Goal: Task Accomplishment & Management: Complete application form

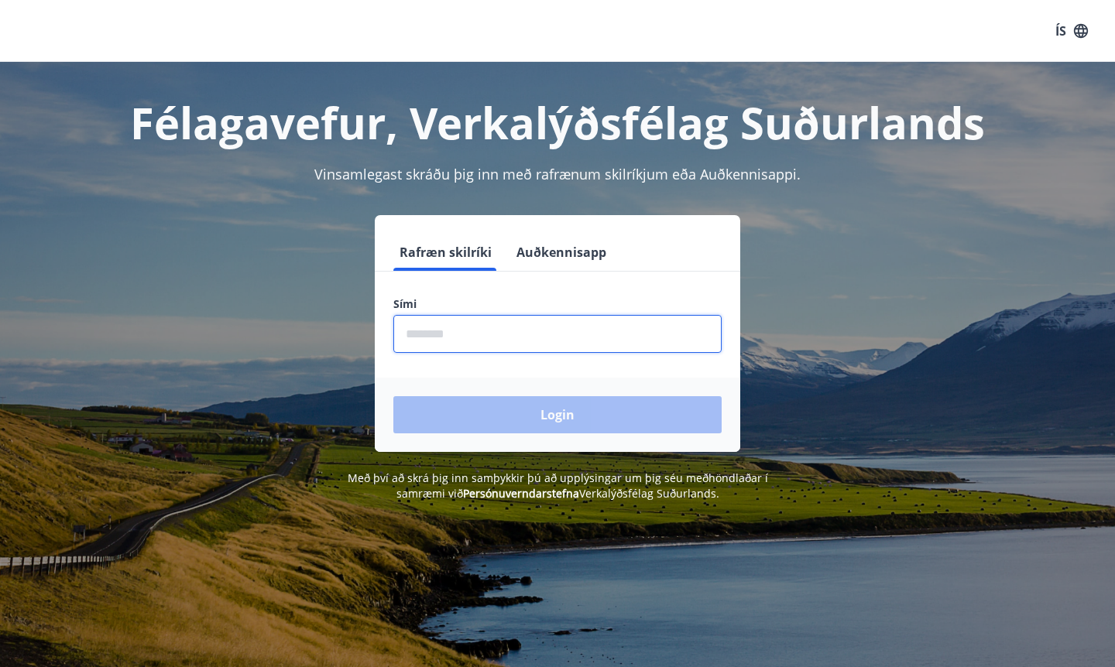
click at [487, 348] on input "phone" at bounding box center [557, 334] width 328 height 38
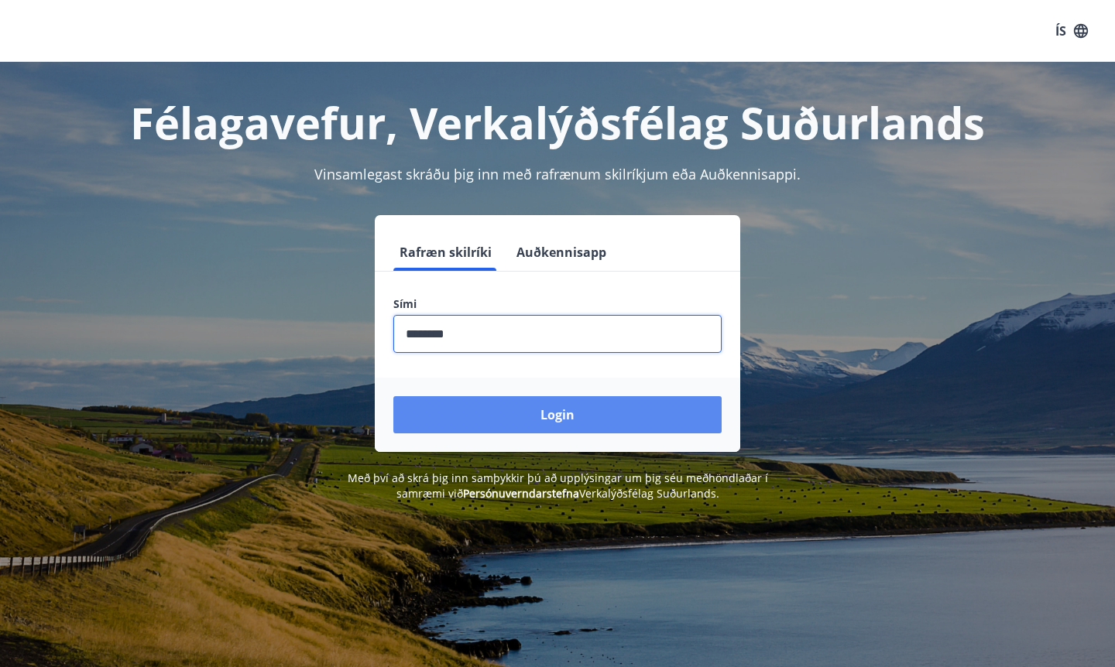
type input "********"
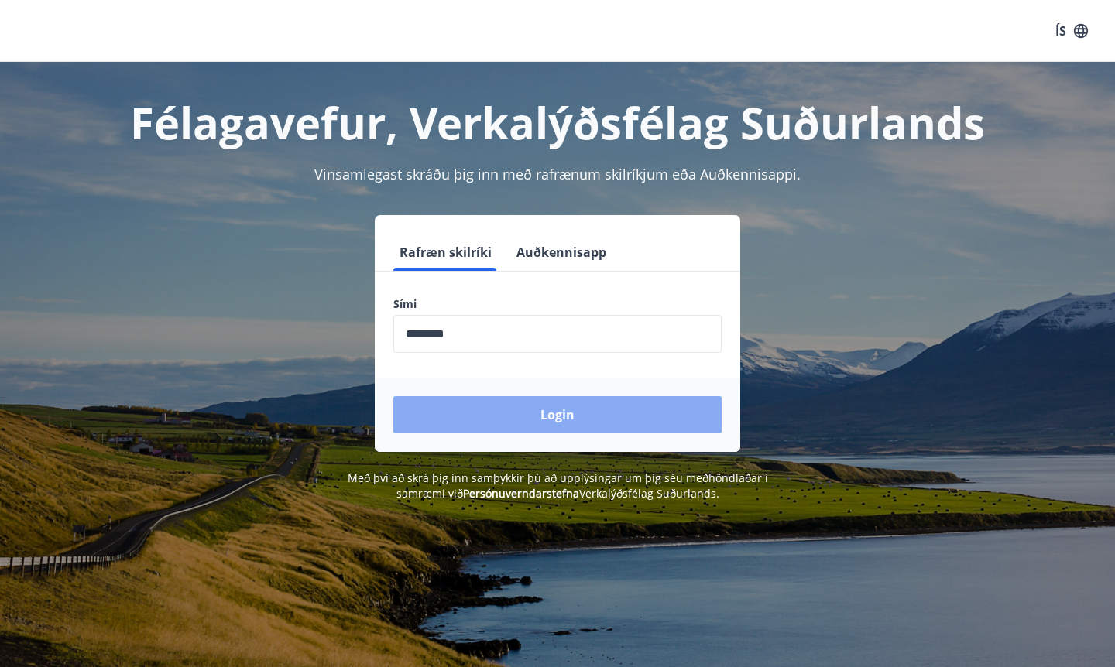
click at [552, 427] on button "Login" at bounding box center [557, 414] width 328 height 37
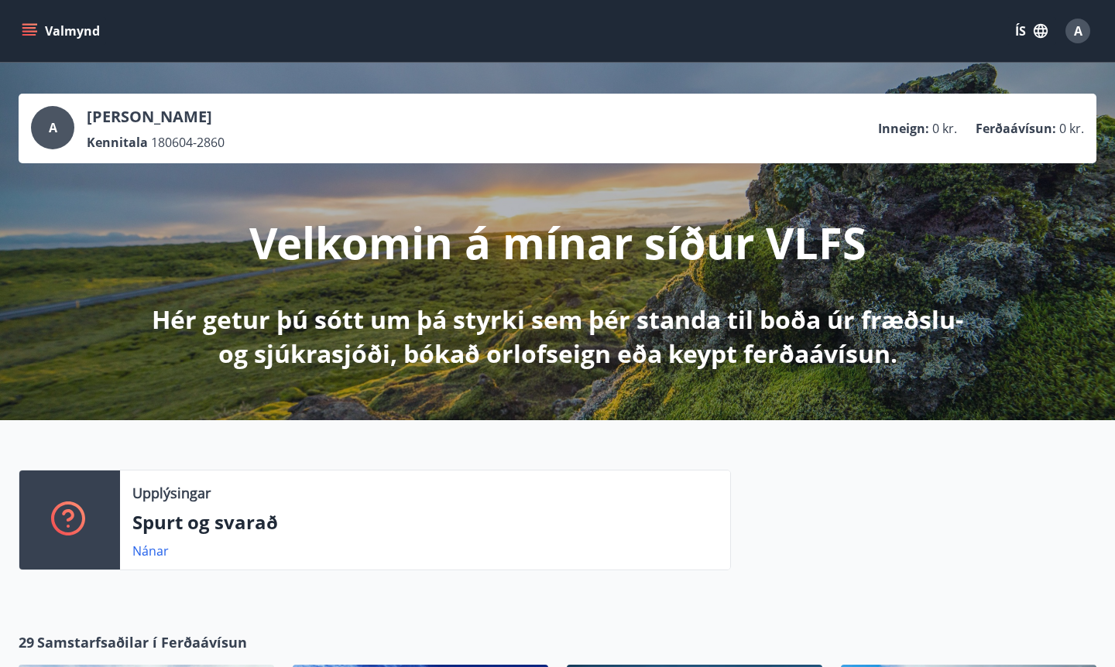
click at [35, 29] on icon "menu" at bounding box center [29, 28] width 14 height 2
drag, startPoint x: 424, startPoint y: 350, endPoint x: 274, endPoint y: 75, distance: 313.2
click at [425, 350] on p "Hér getur þú sótt um þá styrki sem þér standa til boða úr fræðslu- og sjúkrasjó…" at bounding box center [558, 337] width 818 height 68
click at [26, 20] on button "Valmynd" at bounding box center [62, 31] width 87 height 28
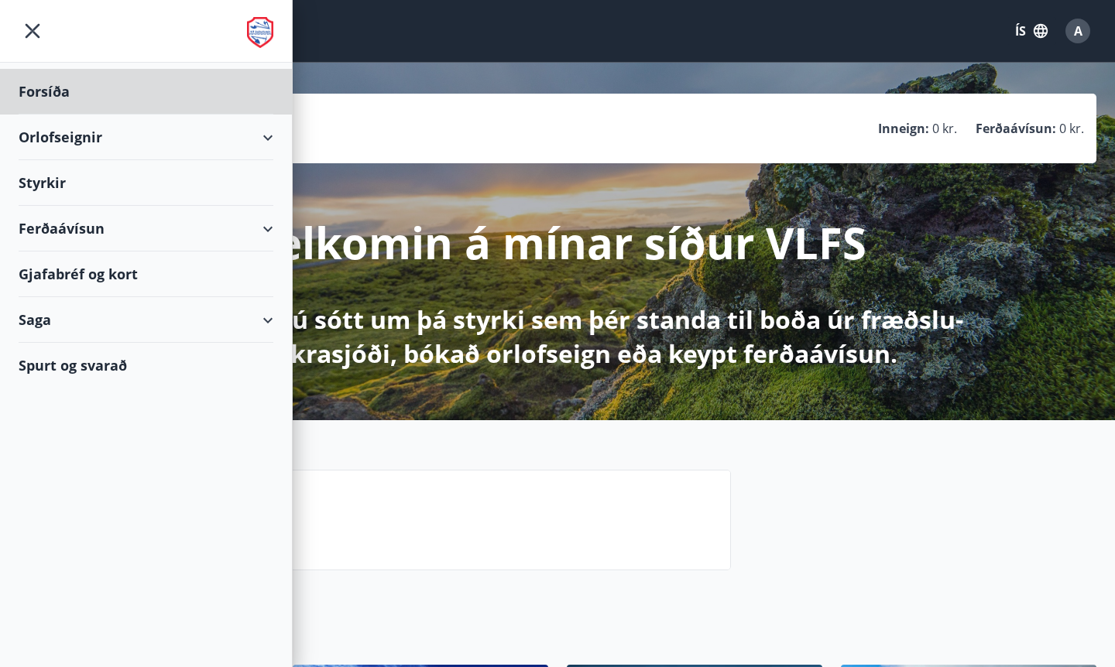
click at [40, 115] on div "Styrkir" at bounding box center [146, 92] width 255 height 46
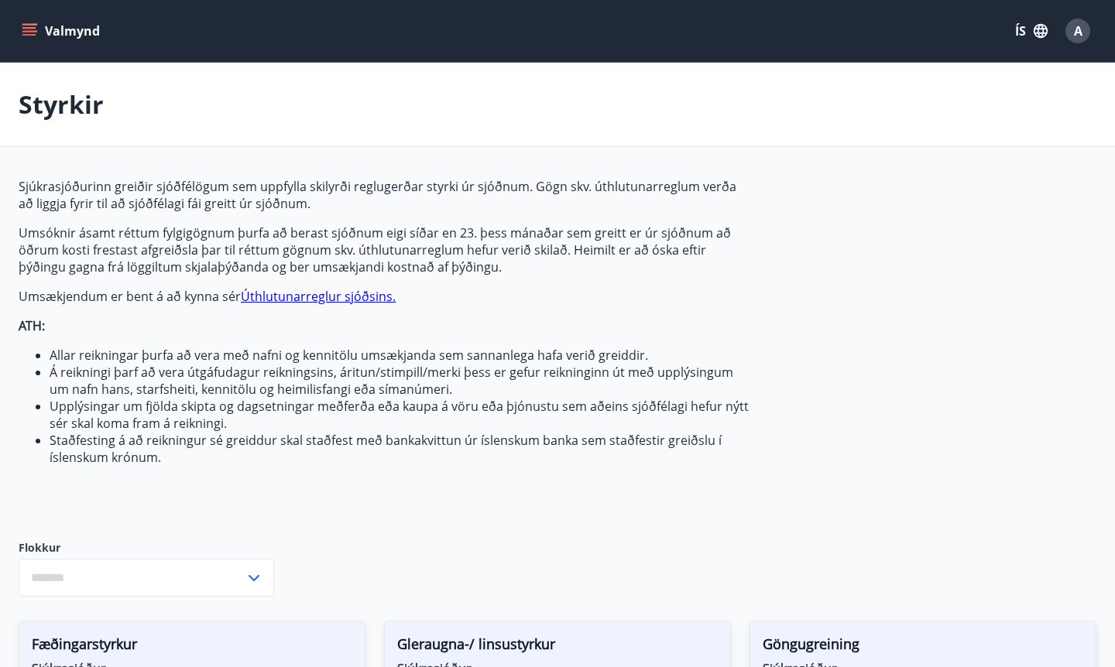
type input "***"
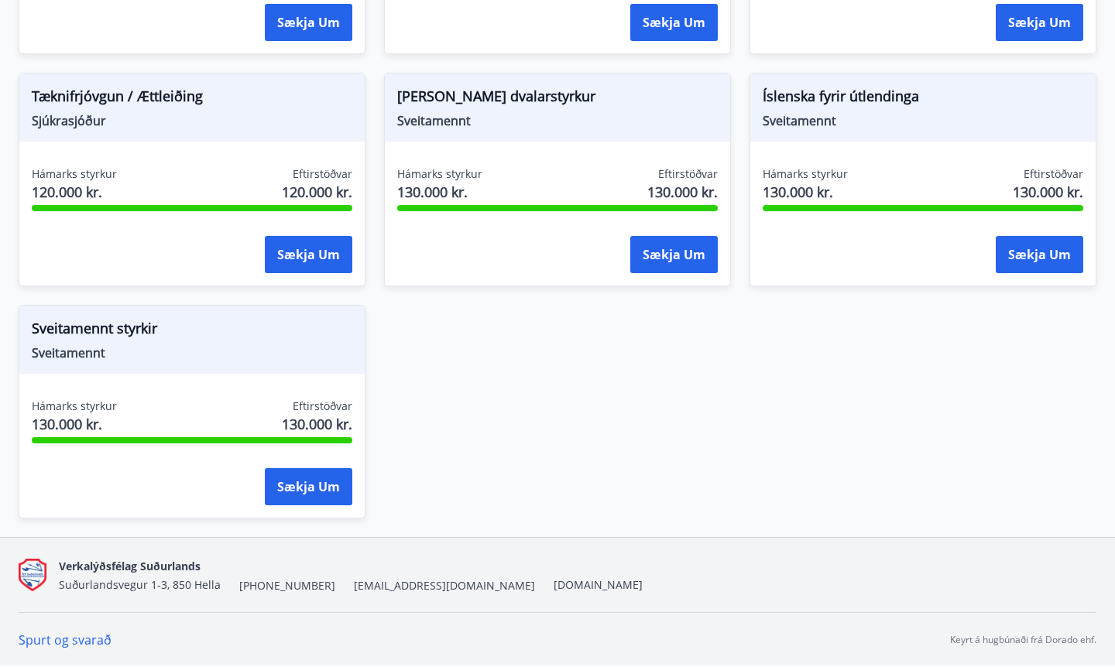
scroll to position [1477, 0]
click at [317, 481] on button "Sækja um" at bounding box center [308, 486] width 87 height 37
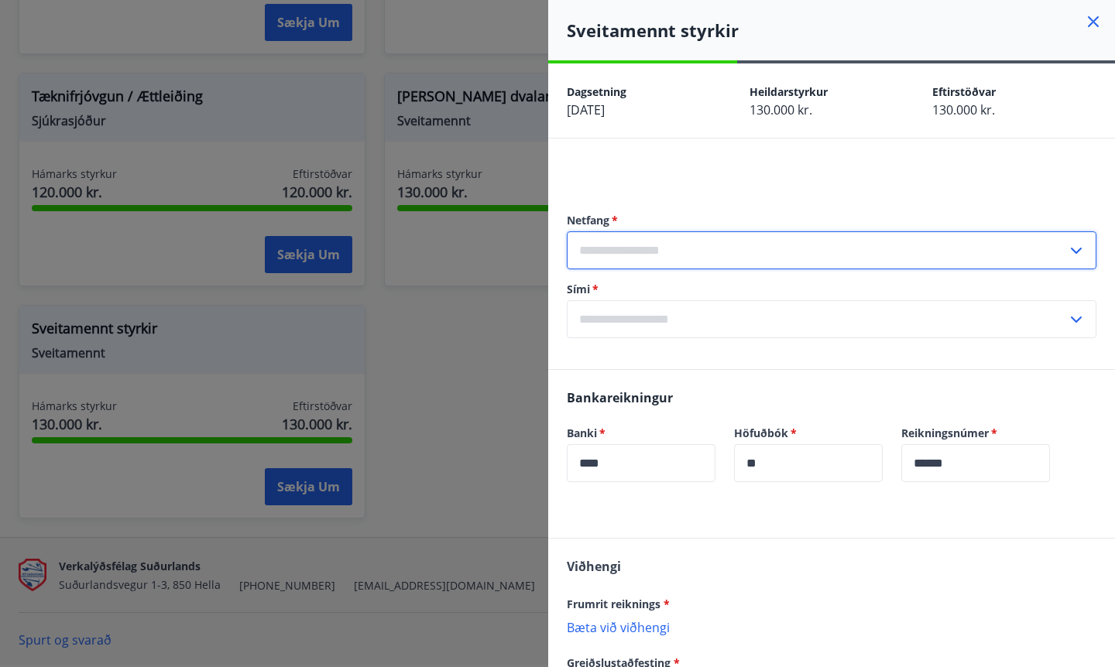
click at [677, 259] on input "text" at bounding box center [817, 251] width 500 height 38
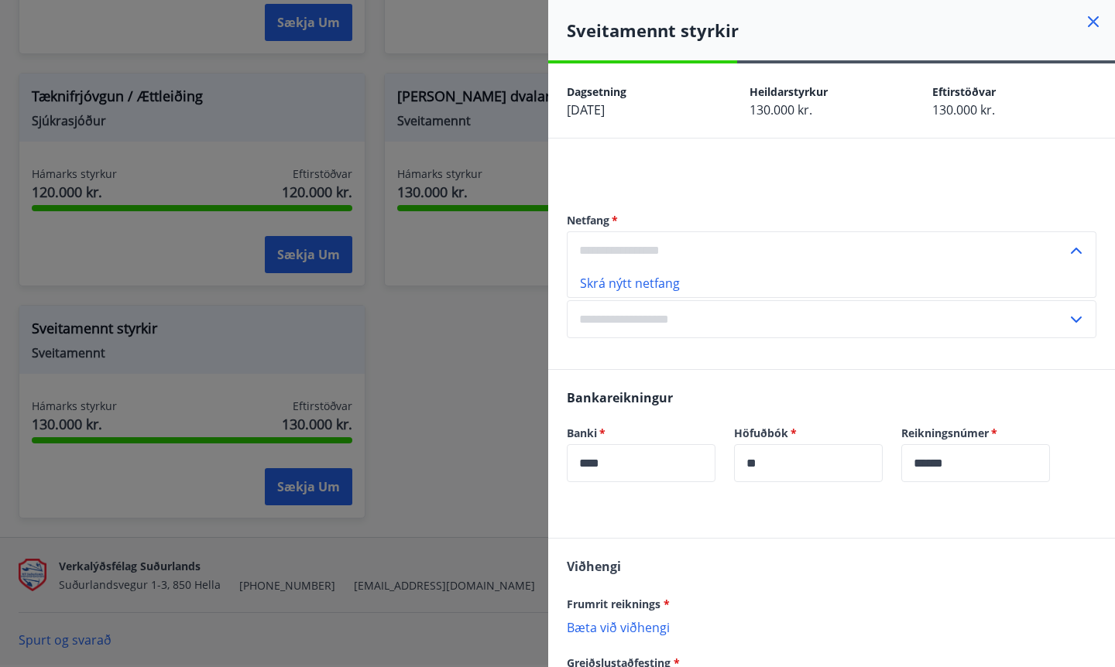
click at [618, 249] on input "text" at bounding box center [817, 251] width 500 height 38
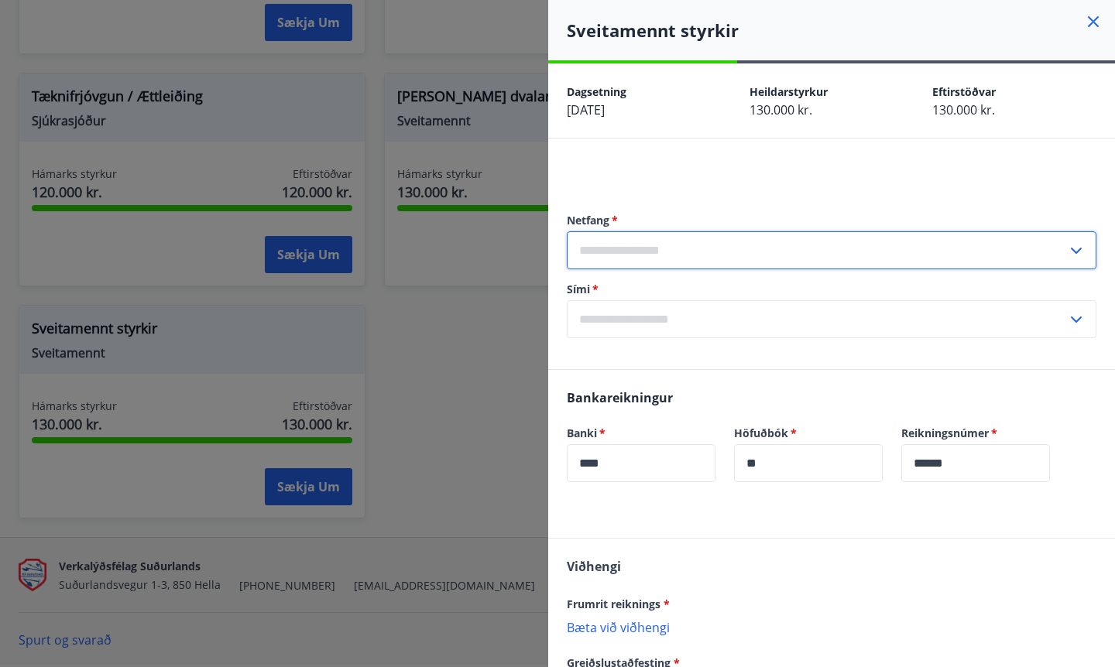
click at [647, 256] on input "text" at bounding box center [817, 251] width 500 height 38
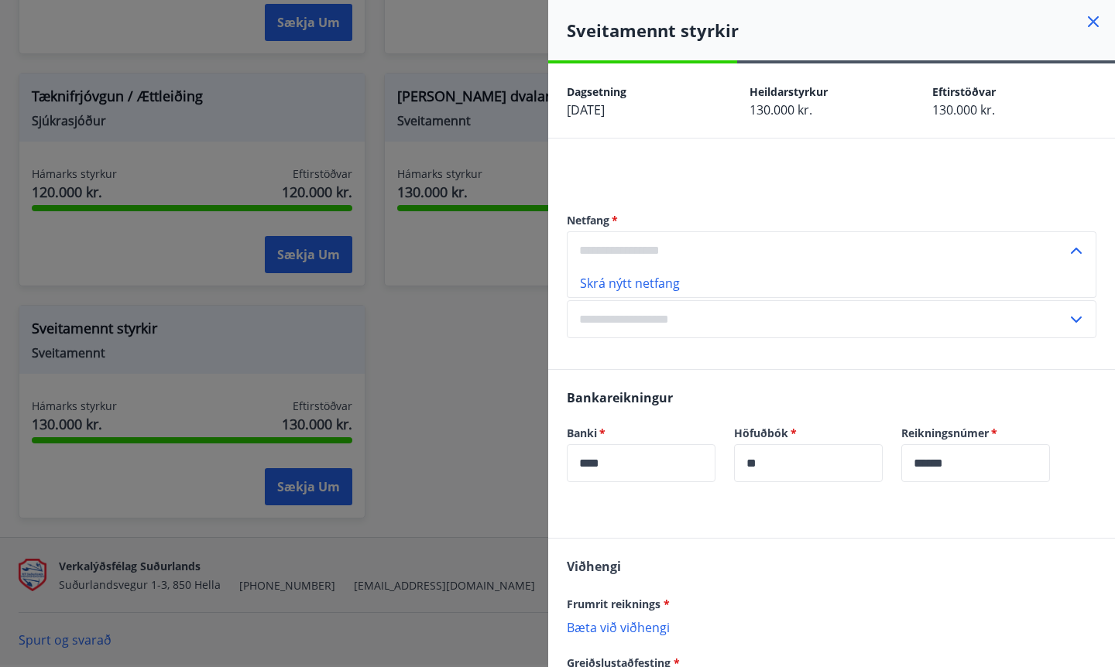
click at [645, 284] on li "Skrá nýtt netfang" at bounding box center [832, 283] width 528 height 28
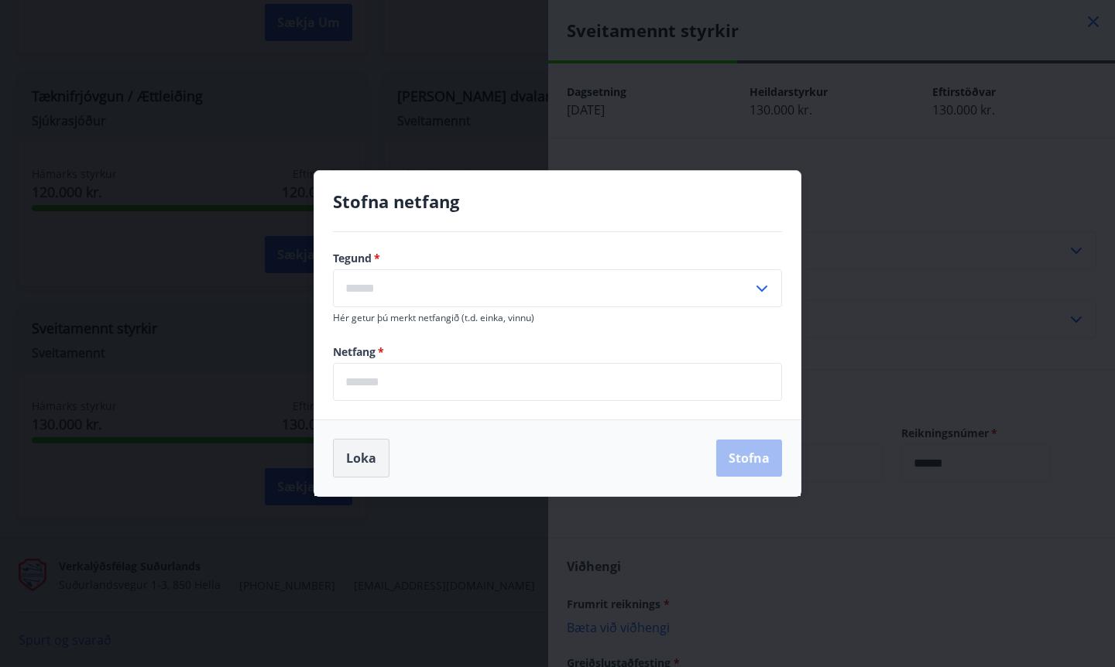
click at [366, 463] on button "Loka" at bounding box center [361, 458] width 57 height 39
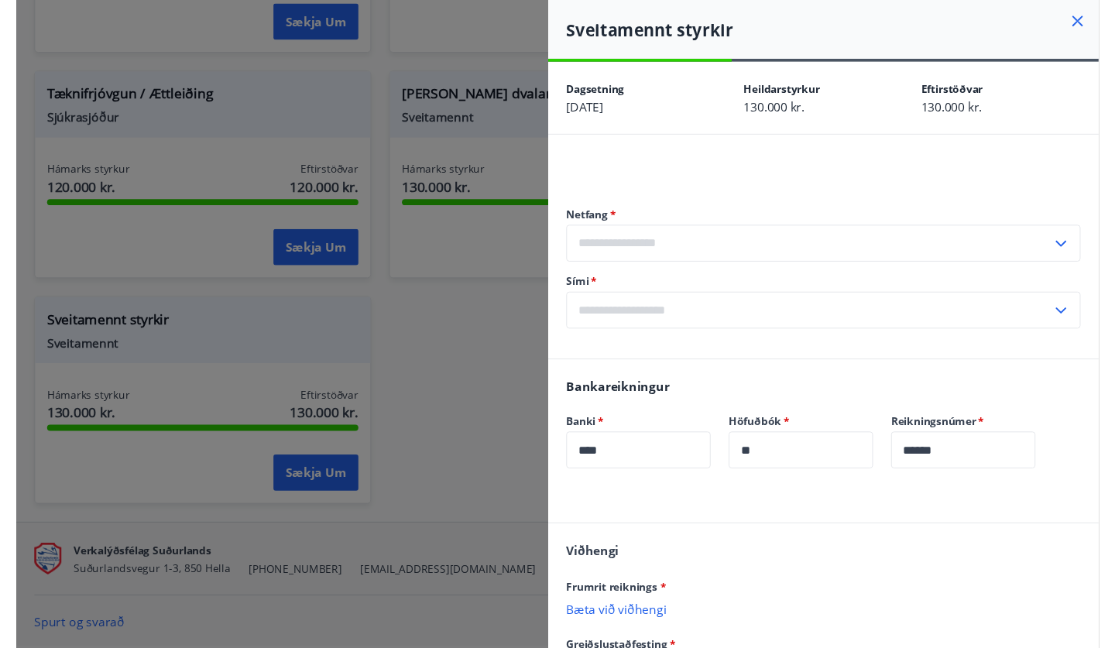
scroll to position [0, 0]
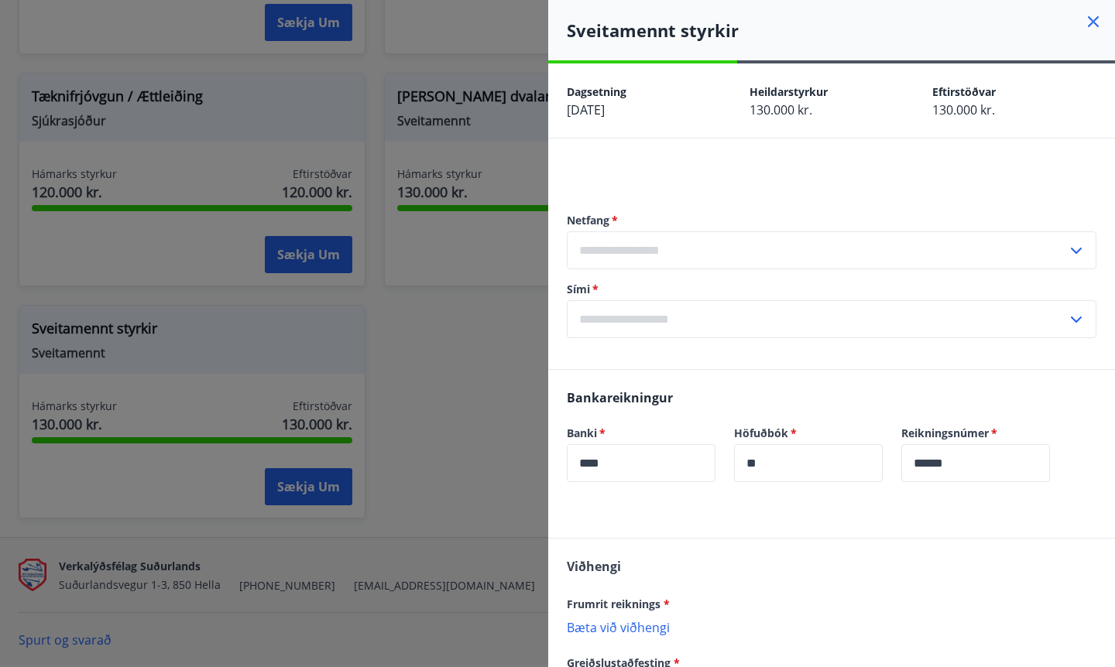
click at [680, 324] on input "text" at bounding box center [817, 319] width 500 height 38
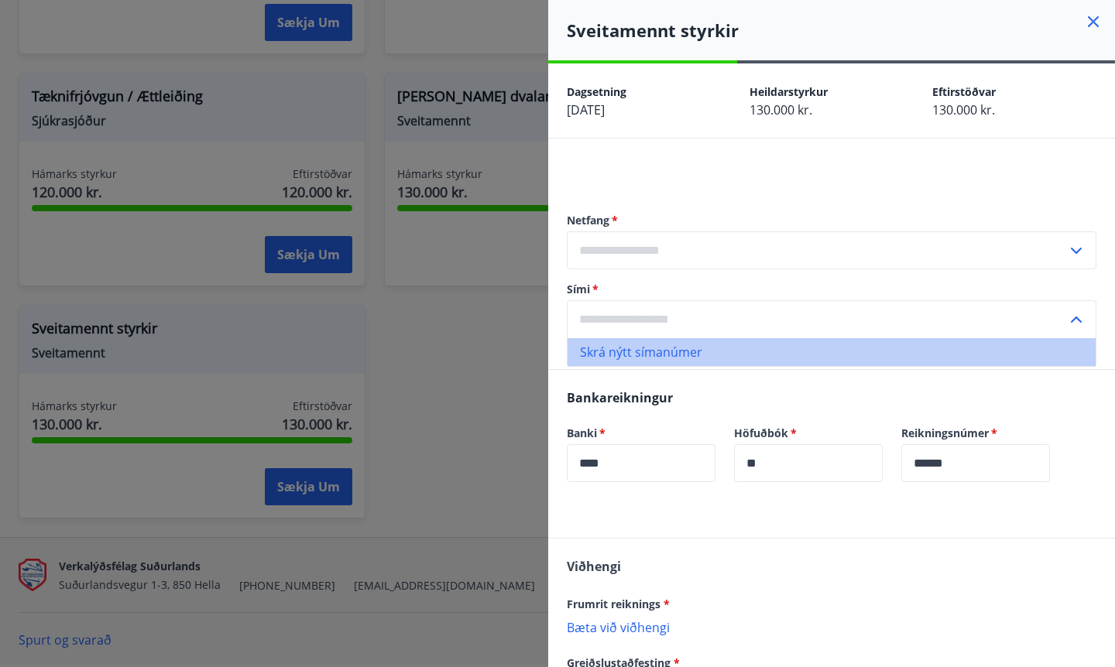
click at [670, 343] on li "Skrá nýtt símanúmer" at bounding box center [832, 352] width 528 height 28
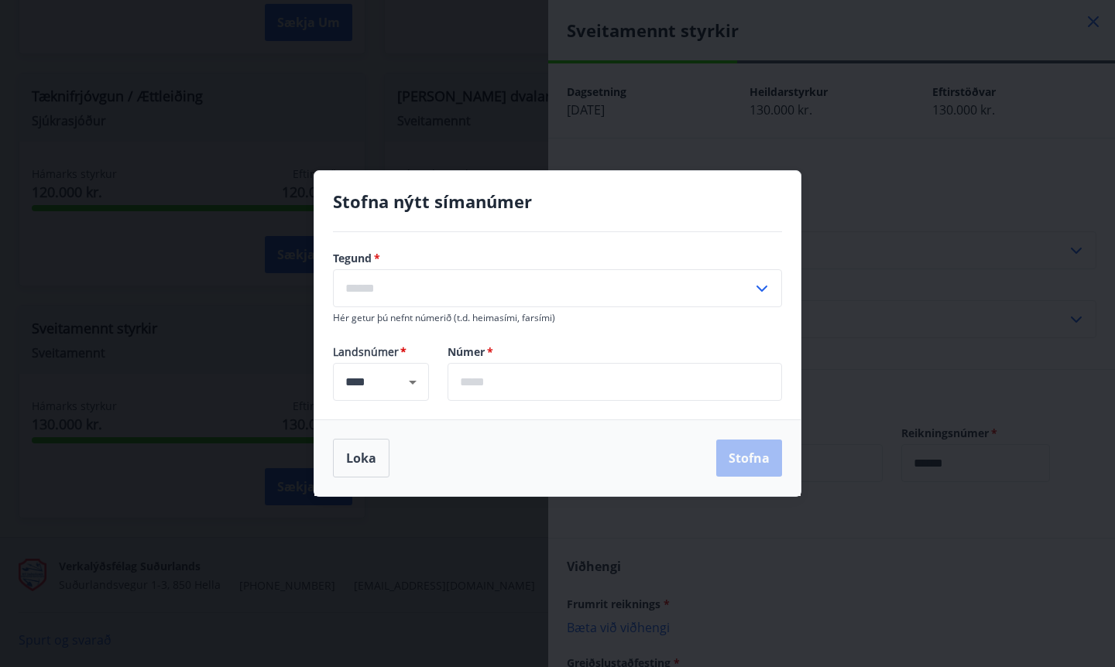
click at [531, 286] on input "text" at bounding box center [543, 288] width 420 height 38
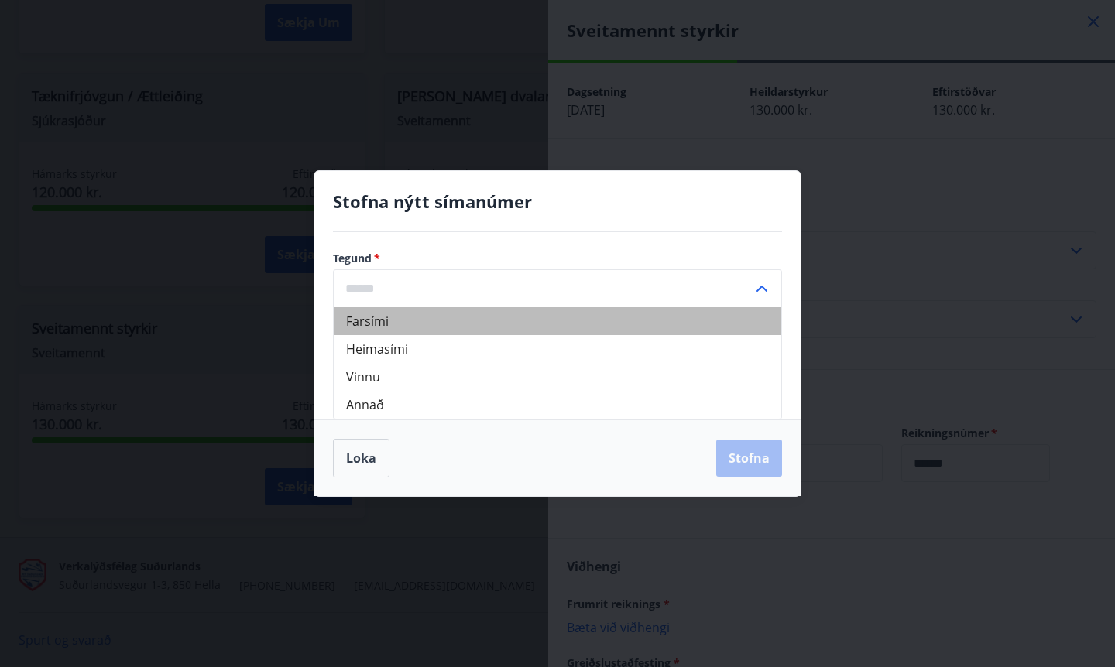
click at [451, 329] on li "Farsími" at bounding box center [558, 321] width 448 height 28
type input "*******"
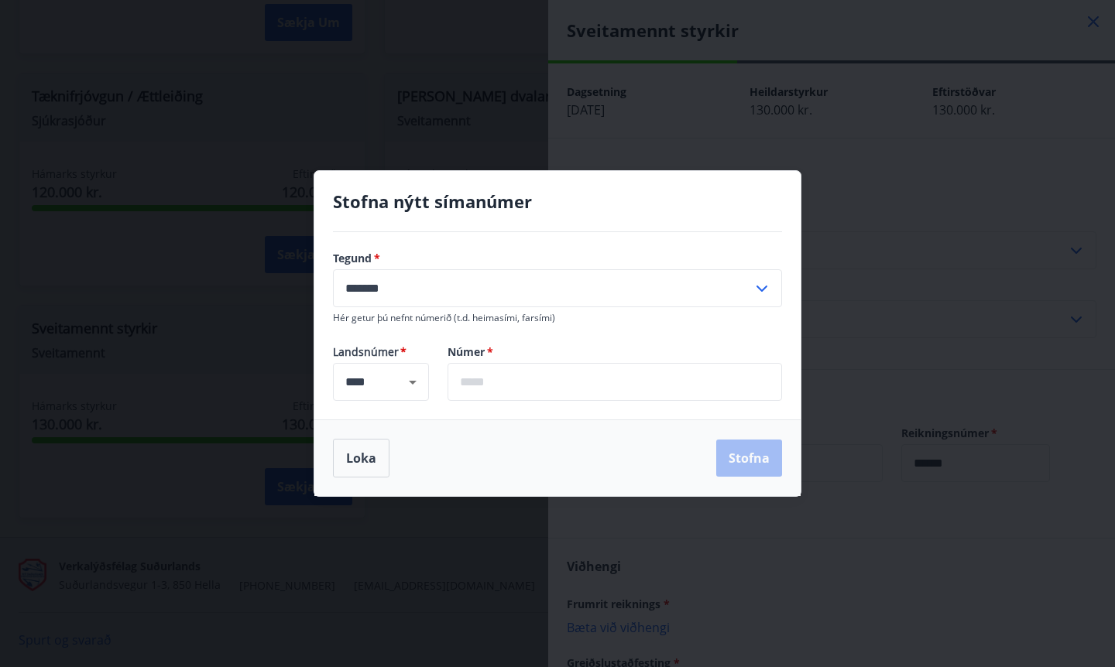
click at [506, 388] on input "text" at bounding box center [615, 382] width 334 height 38
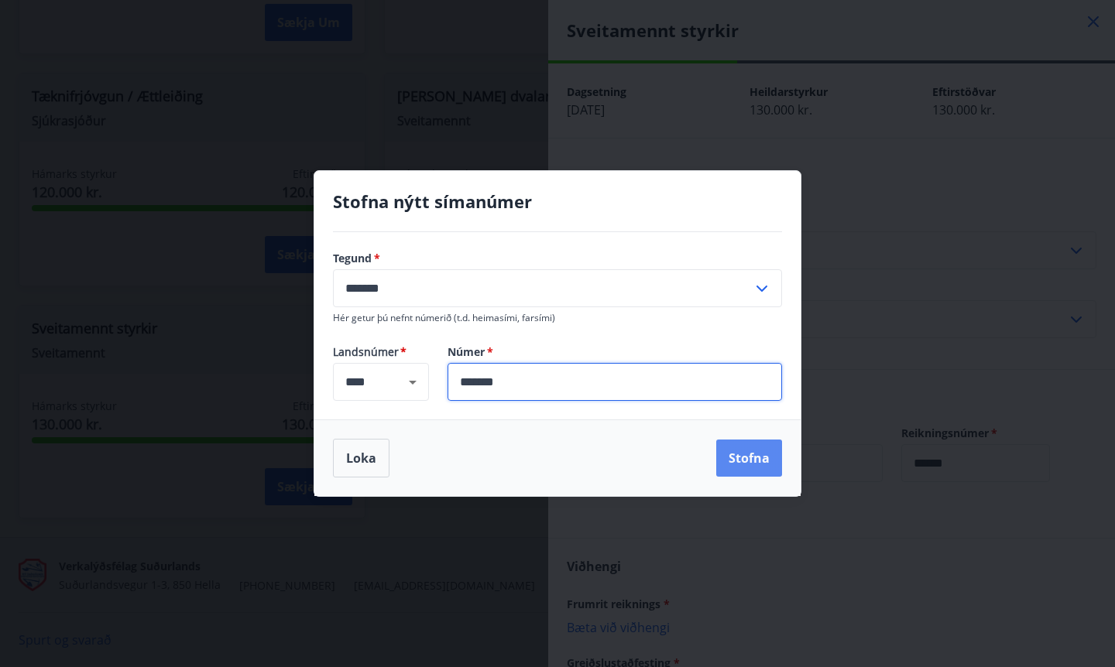
type input "*******"
click at [745, 461] on button "Stofna" at bounding box center [749, 458] width 66 height 37
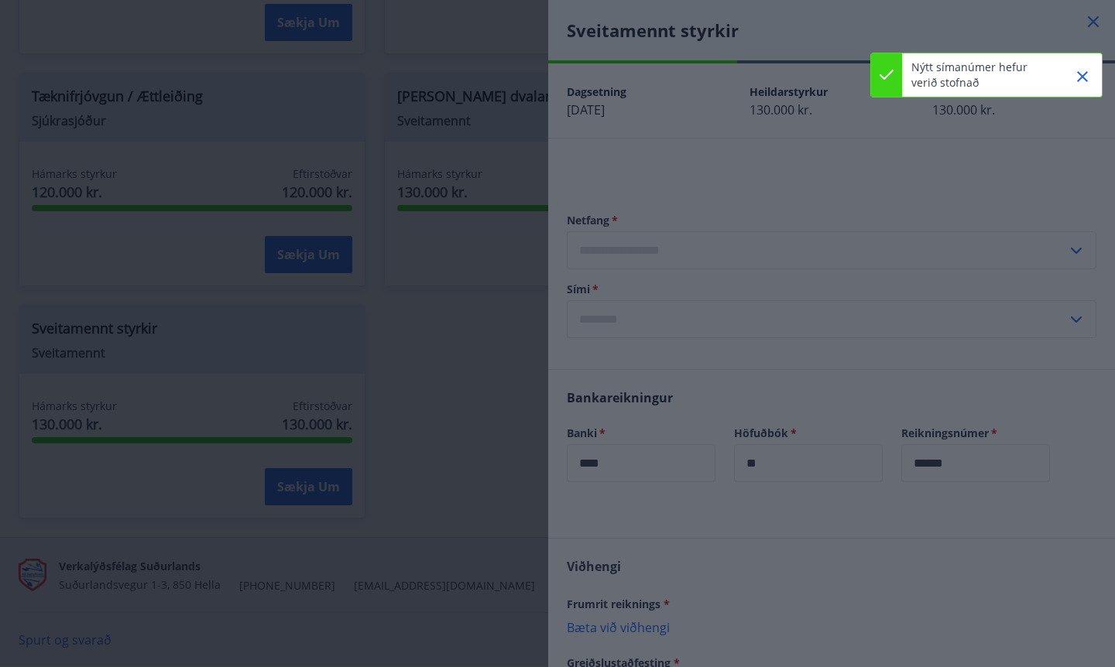
type input "**********"
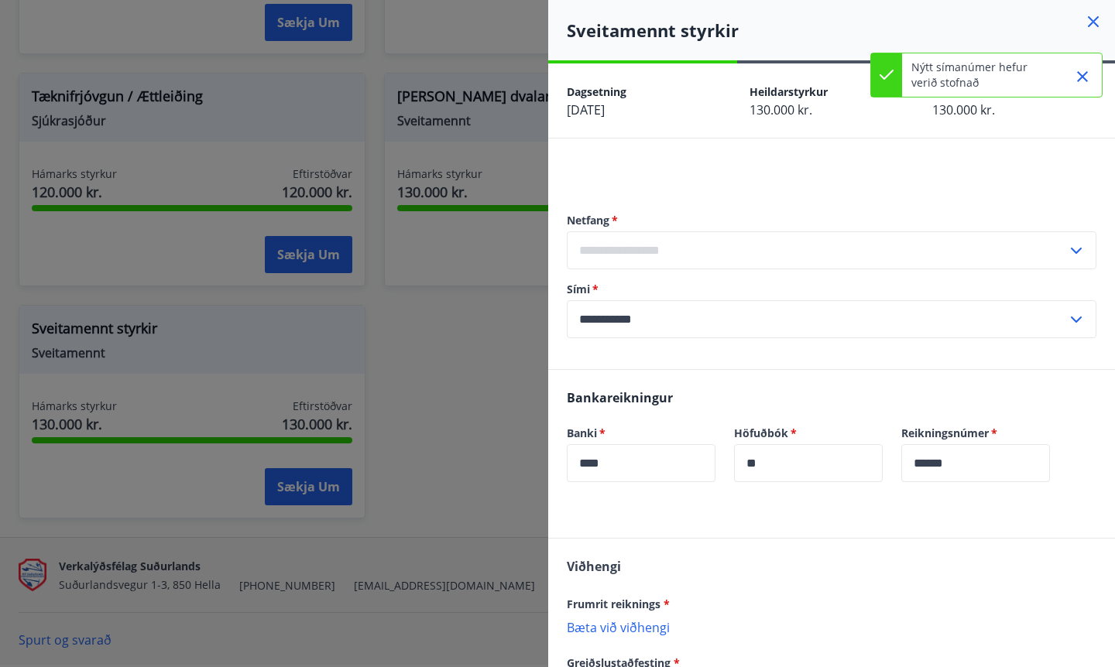
click at [767, 242] on input "text" at bounding box center [817, 251] width 500 height 38
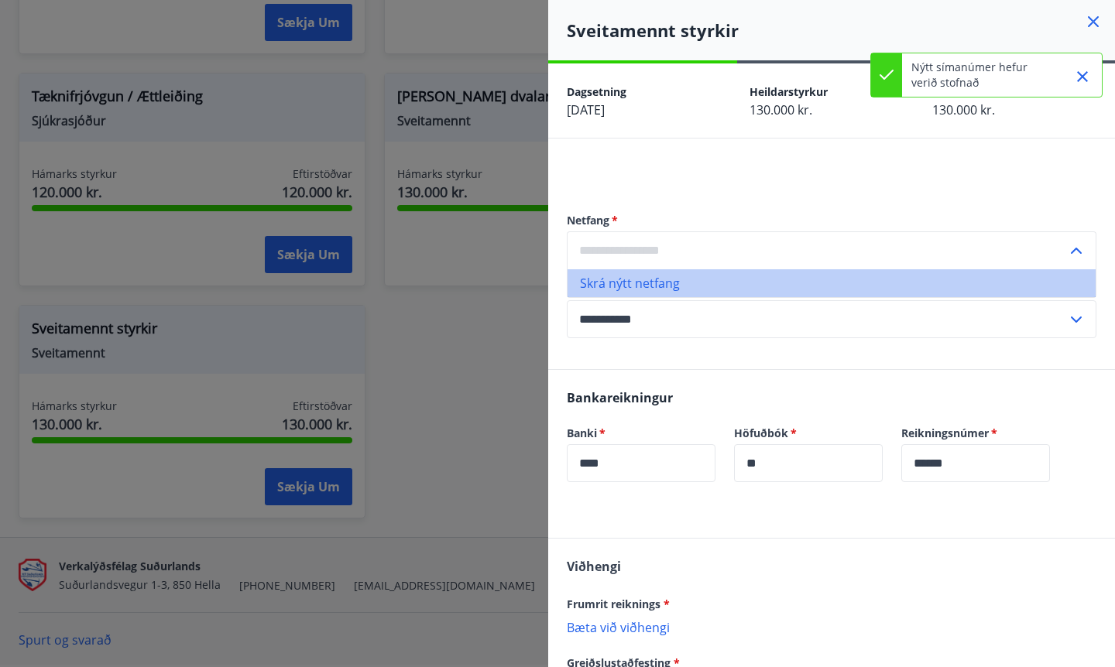
click at [649, 276] on li "Skrá nýtt netfang" at bounding box center [832, 283] width 528 height 28
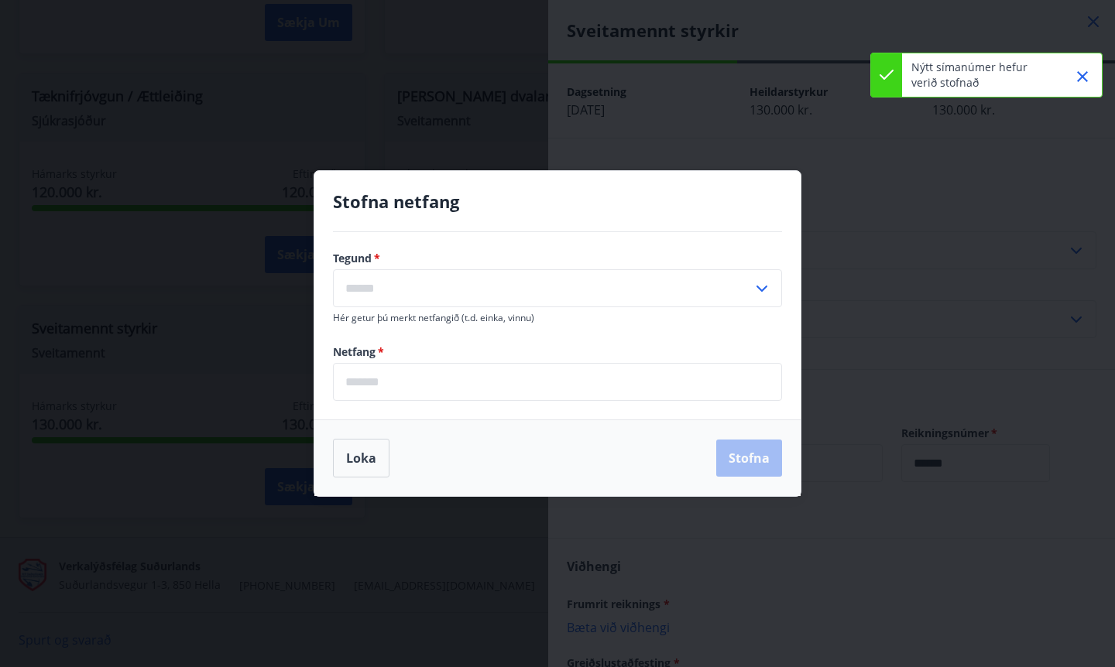
click at [571, 295] on input "text" at bounding box center [543, 288] width 420 height 38
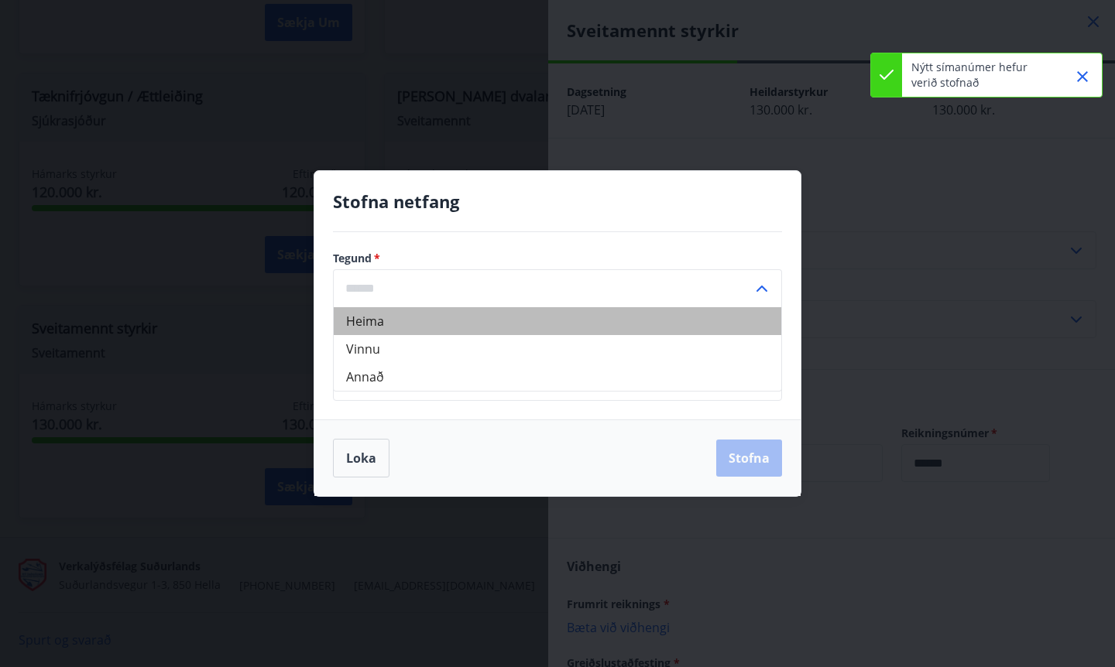
click at [538, 315] on li "Heima" at bounding box center [558, 321] width 448 height 28
type input "*****"
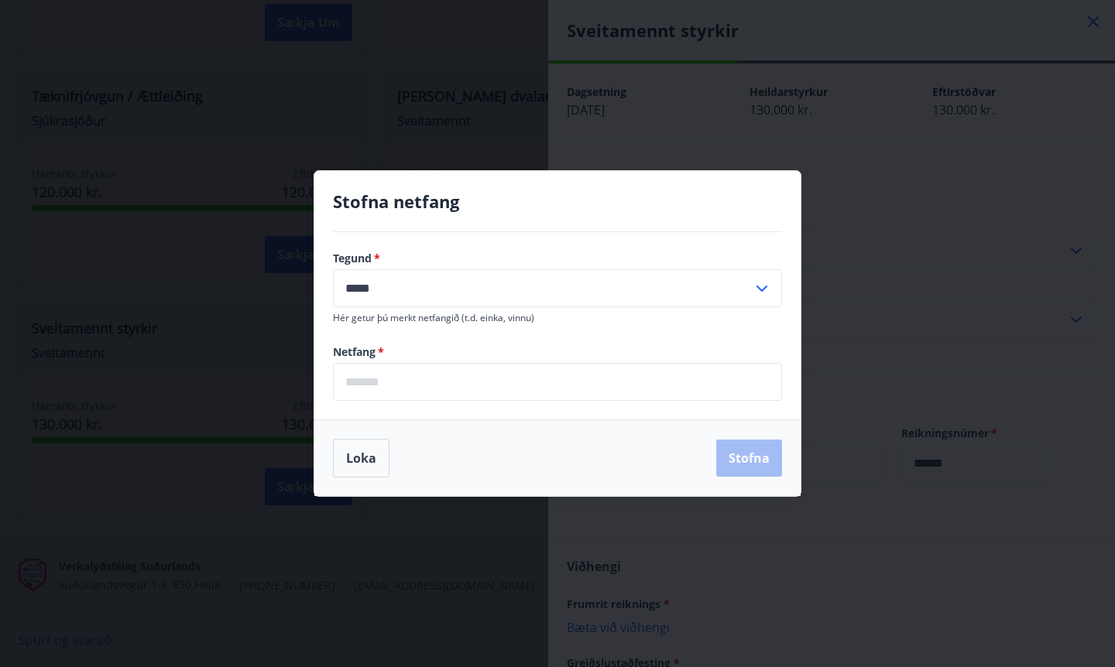
click at [507, 377] on input "email" at bounding box center [557, 382] width 449 height 38
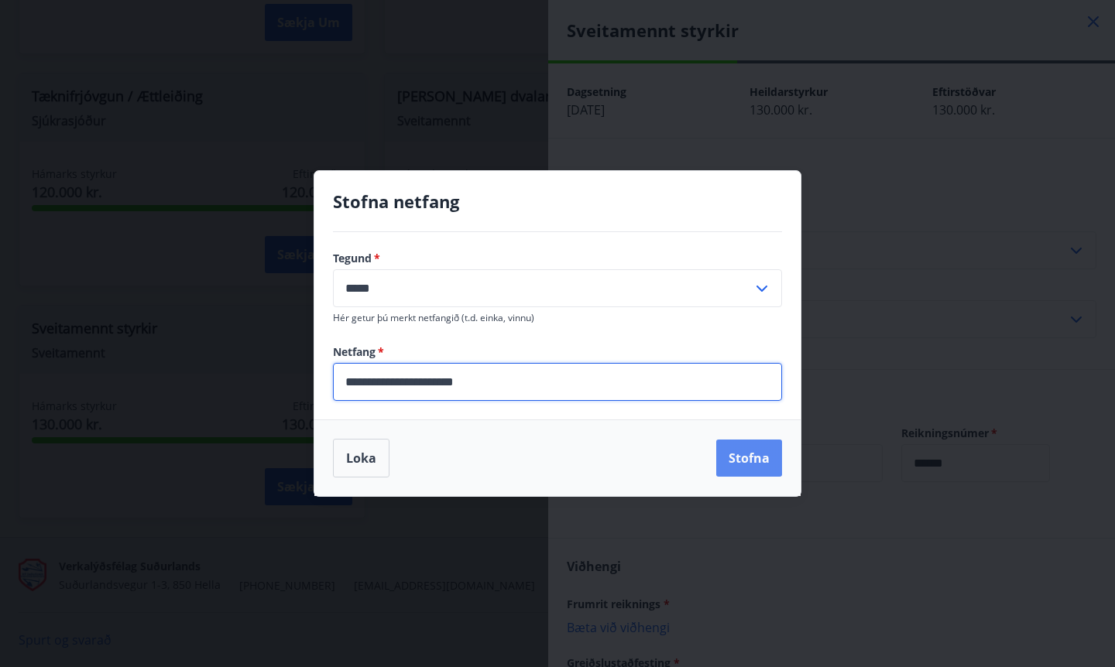
type input "**********"
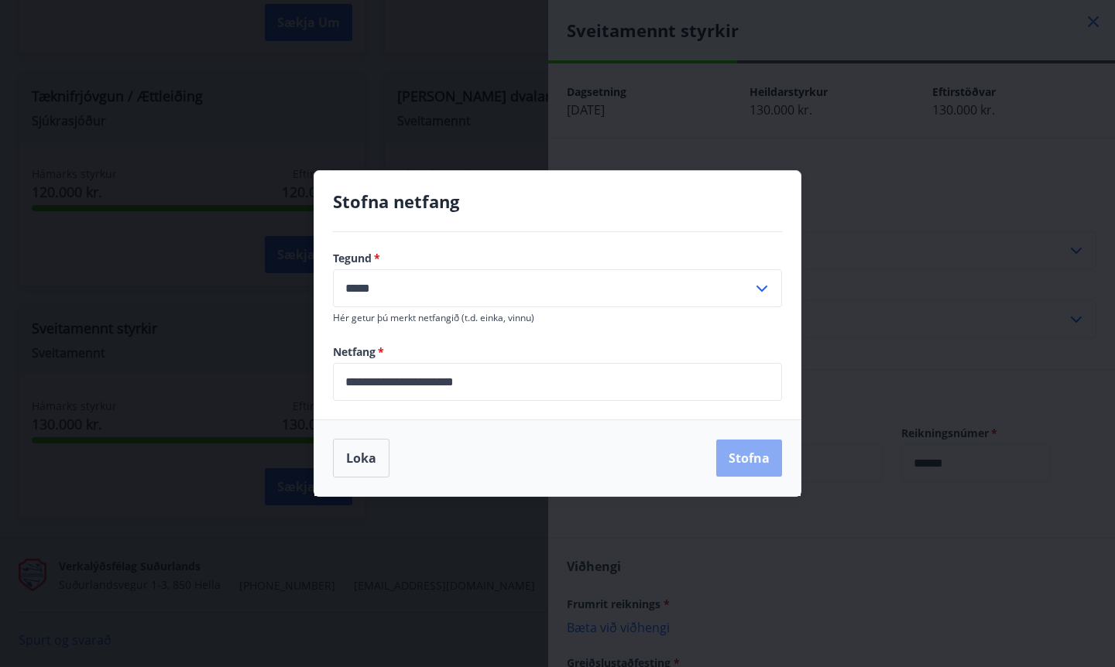
click at [753, 461] on button "Stofna" at bounding box center [749, 458] width 66 height 37
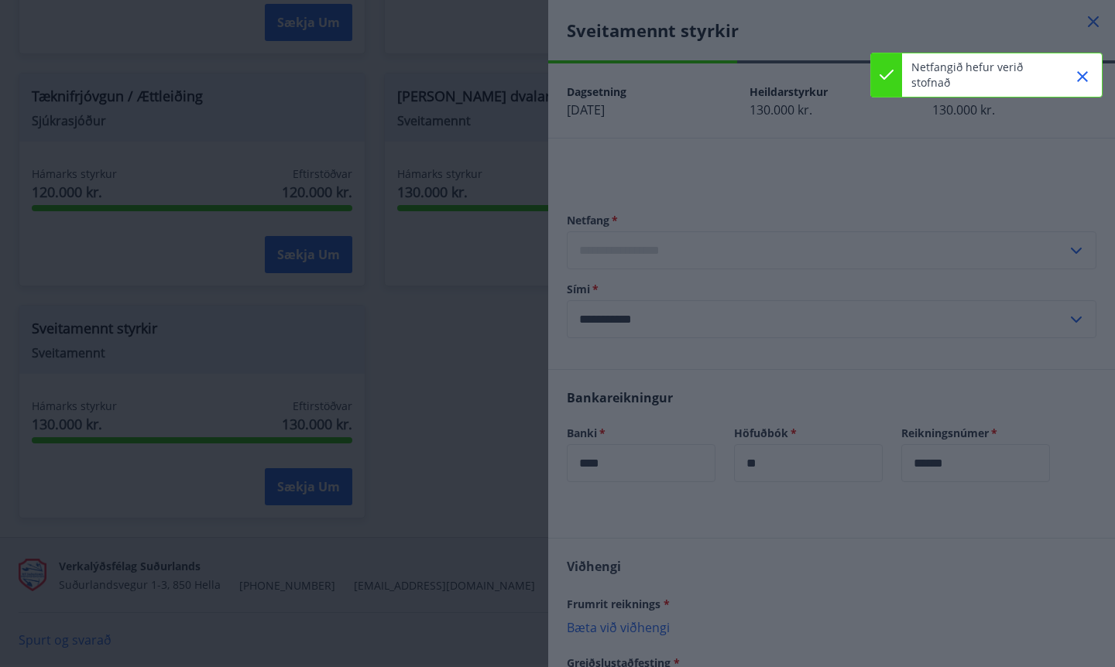
type input "**********"
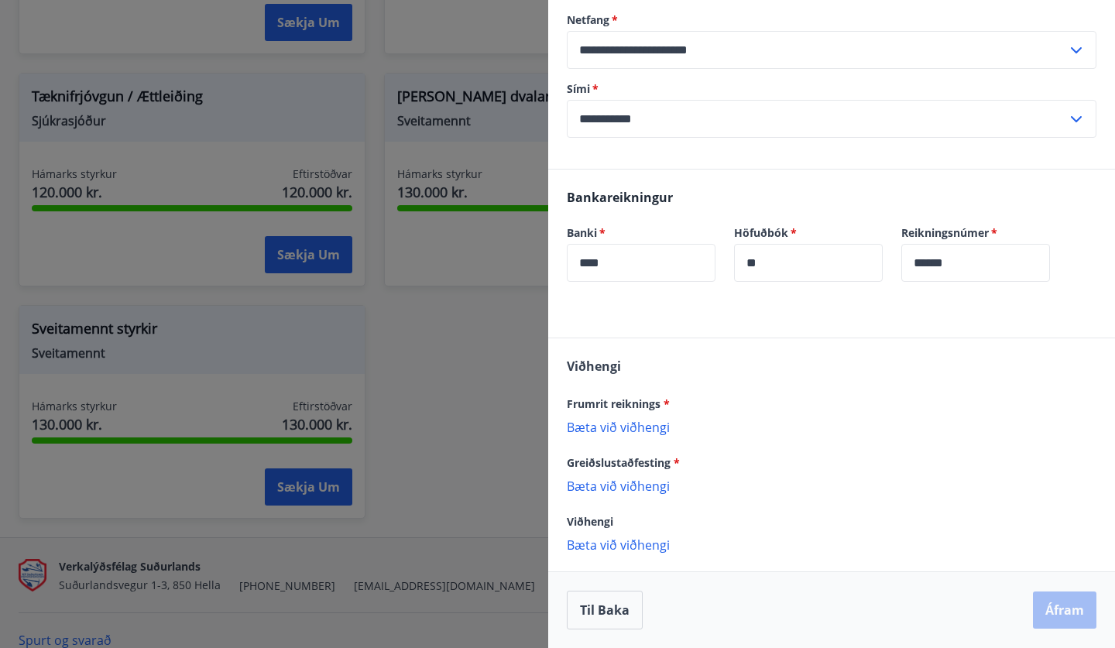
scroll to position [201, 0]
click at [638, 545] on p "Bæta við viðhengi" at bounding box center [832, 544] width 530 height 15
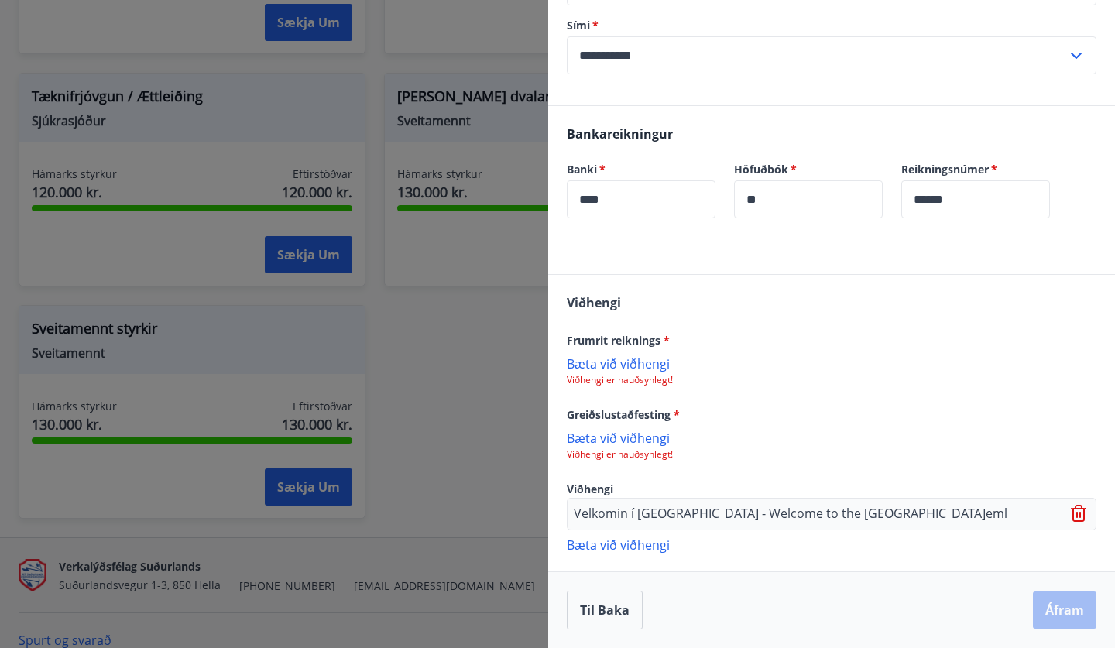
scroll to position [264, 0]
click at [659, 203] on input "****" at bounding box center [641, 199] width 149 height 38
type input "*"
type input "****"
click at [986, 203] on input "******" at bounding box center [975, 199] width 149 height 38
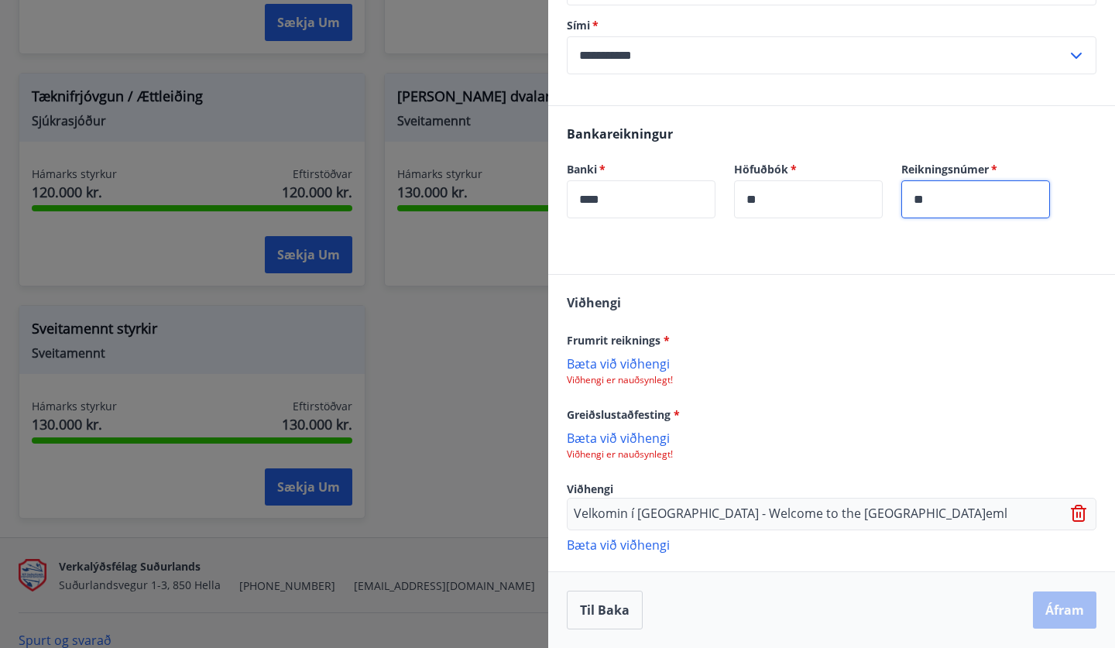
type input "*"
type input "******"
click at [1010, 348] on div "Frumrit reiknings *" at bounding box center [832, 340] width 530 height 19
click at [618, 362] on p "Bæta við viðhengi" at bounding box center [832, 362] width 530 height 15
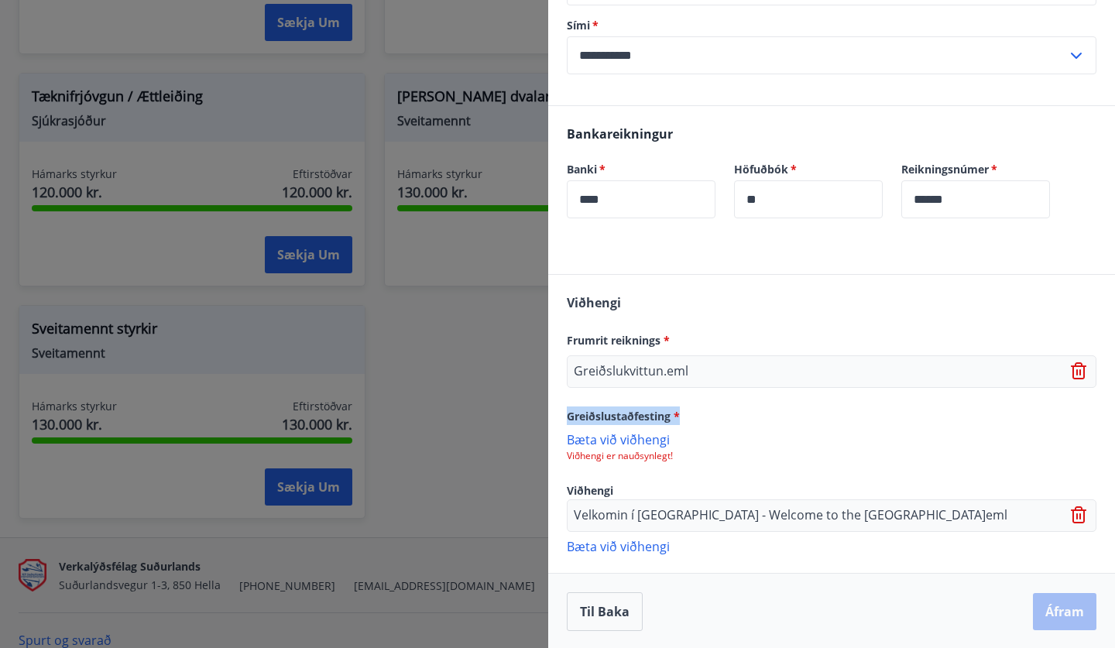
drag, startPoint x: 743, startPoint y: 369, endPoint x: 706, endPoint y: 361, distance: 37.2
click at [705, 410] on div "[PERSON_NAME] reiknings * Greiðslukvittun.eml Greiðslustaðfesting * [PERSON_NAM…" at bounding box center [831, 423] width 567 height 297
click at [743, 424] on div "Greiðslustaðfesting *" at bounding box center [832, 415] width 530 height 19
click at [618, 458] on p "Viðhengi er nauðsynlegt!" at bounding box center [832, 456] width 530 height 12
click at [601, 433] on p "Bæta við viðhengi" at bounding box center [832, 438] width 530 height 15
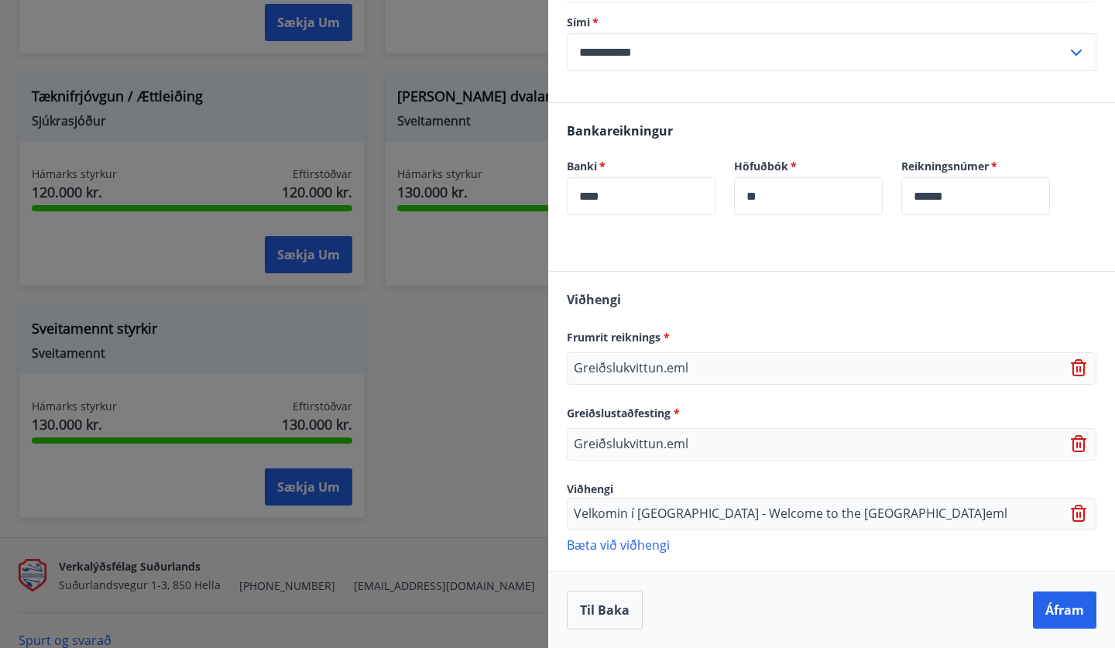
scroll to position [267, 0]
click at [405, 460] on div at bounding box center [557, 324] width 1115 height 648
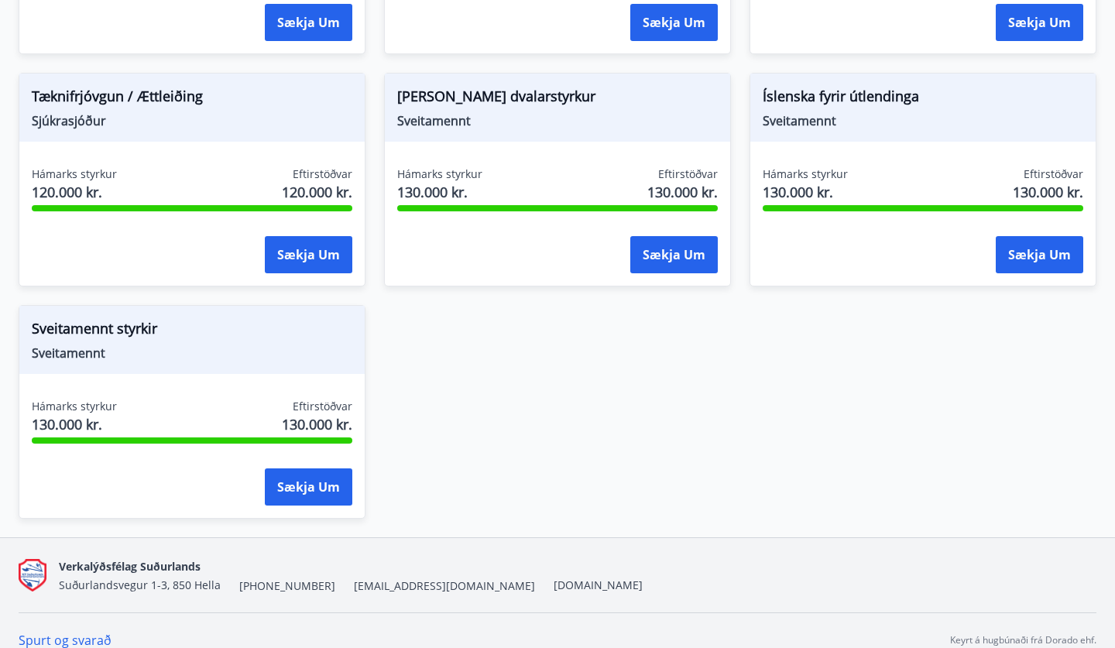
scroll to position [0, 0]
click at [300, 495] on button "Sækja um" at bounding box center [308, 486] width 87 height 37
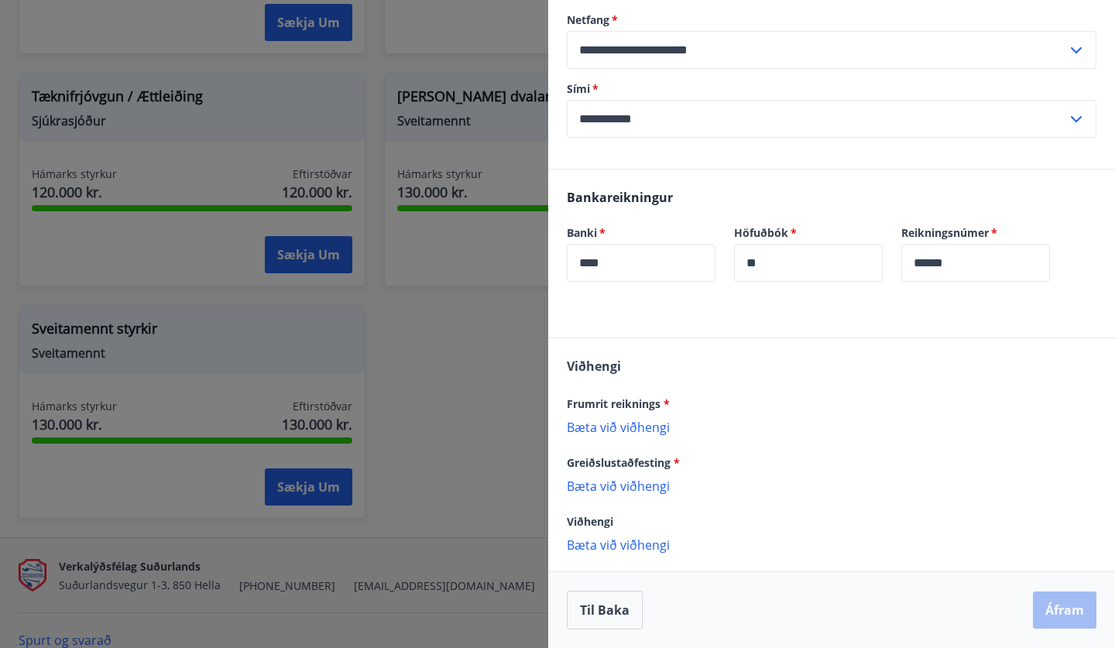
scroll to position [201, 0]
click at [609, 429] on p "Bæta við viðhengi" at bounding box center [832, 426] width 530 height 15
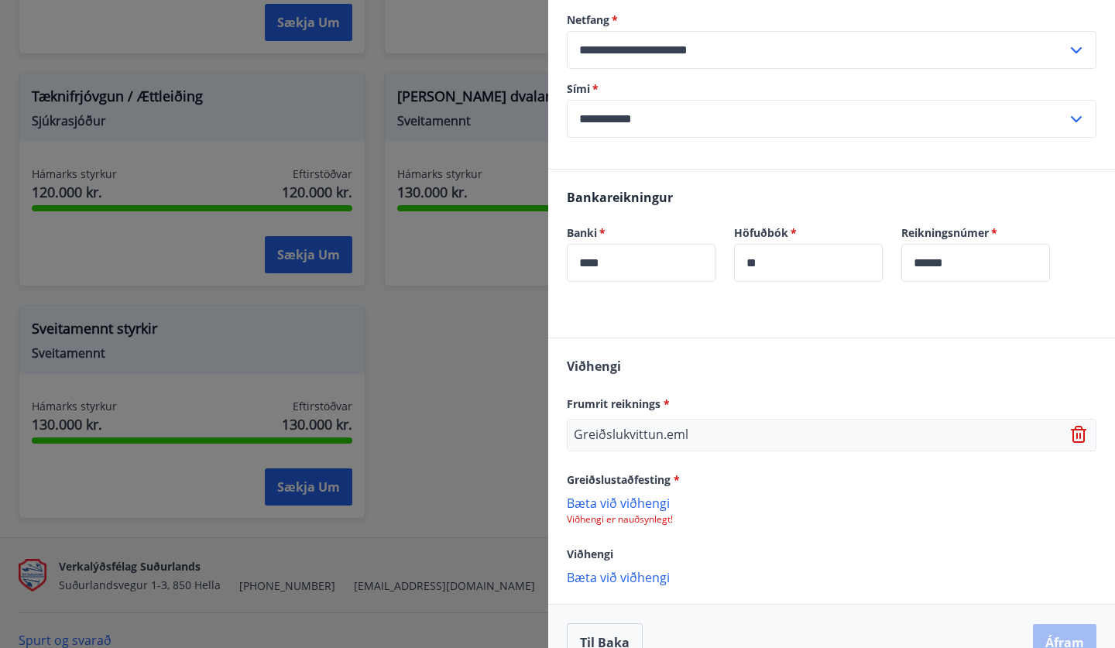
click at [607, 503] on p "Bæta við viðhengi" at bounding box center [832, 502] width 530 height 15
click at [628, 578] on p "Bæta við viðhengi" at bounding box center [832, 578] width 530 height 15
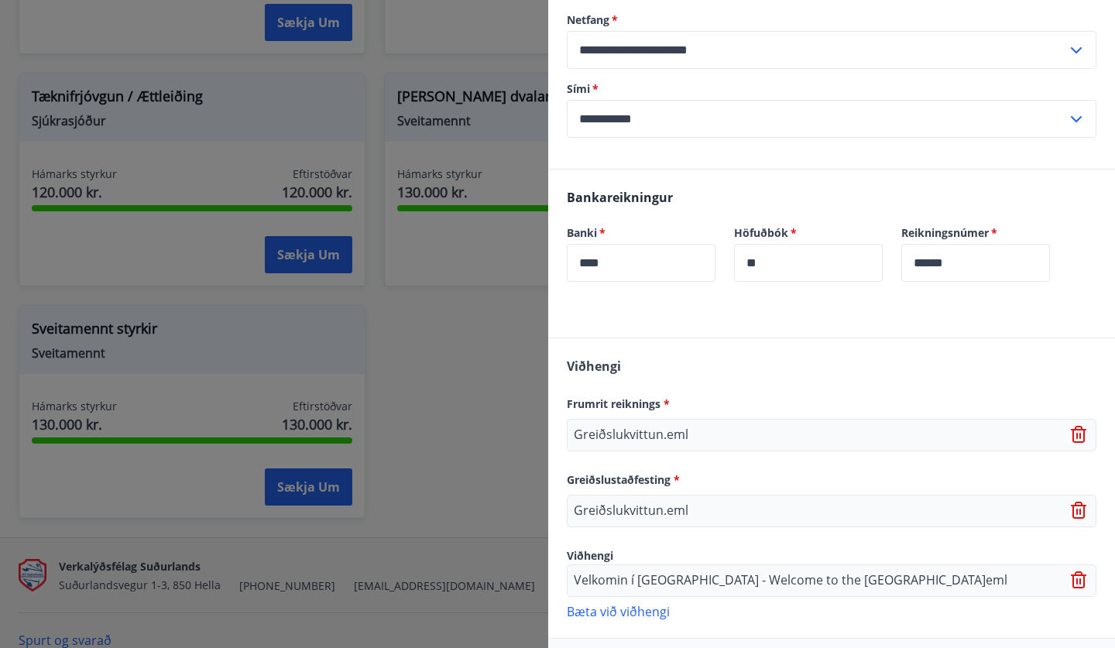
click at [809, 350] on div "[PERSON_NAME] reiknings * Greiðslukvittun.eml Greiðslustaðfesting * Greiðslukvi…" at bounding box center [831, 487] width 567 height 299
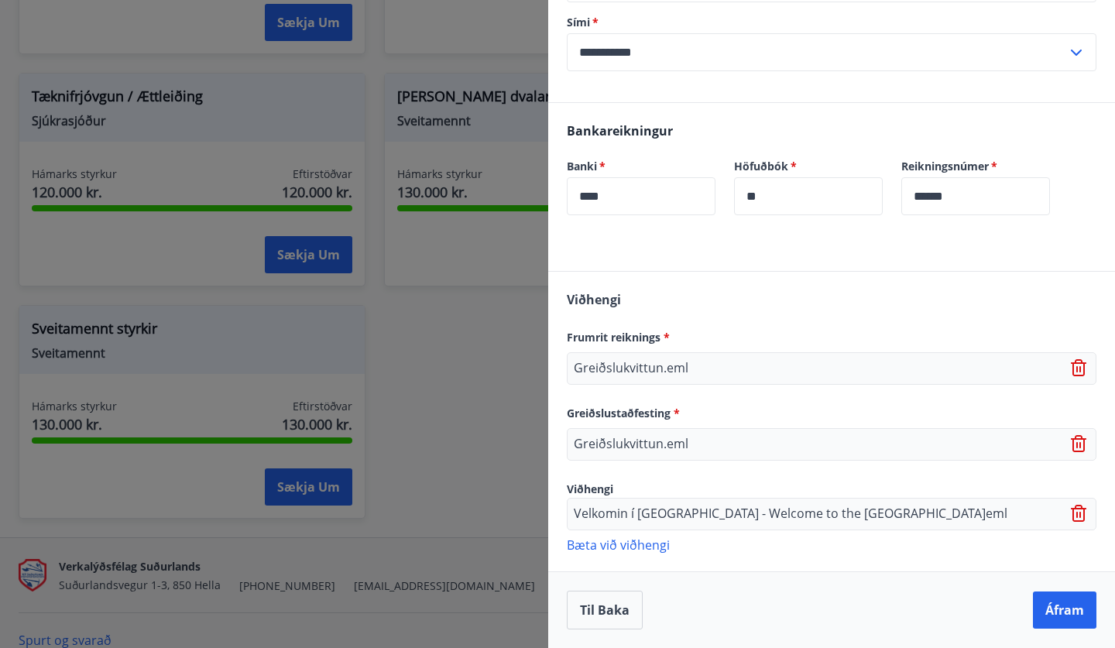
scroll to position [267, 0]
click at [1052, 609] on button "Áfram" at bounding box center [1064, 610] width 63 height 37
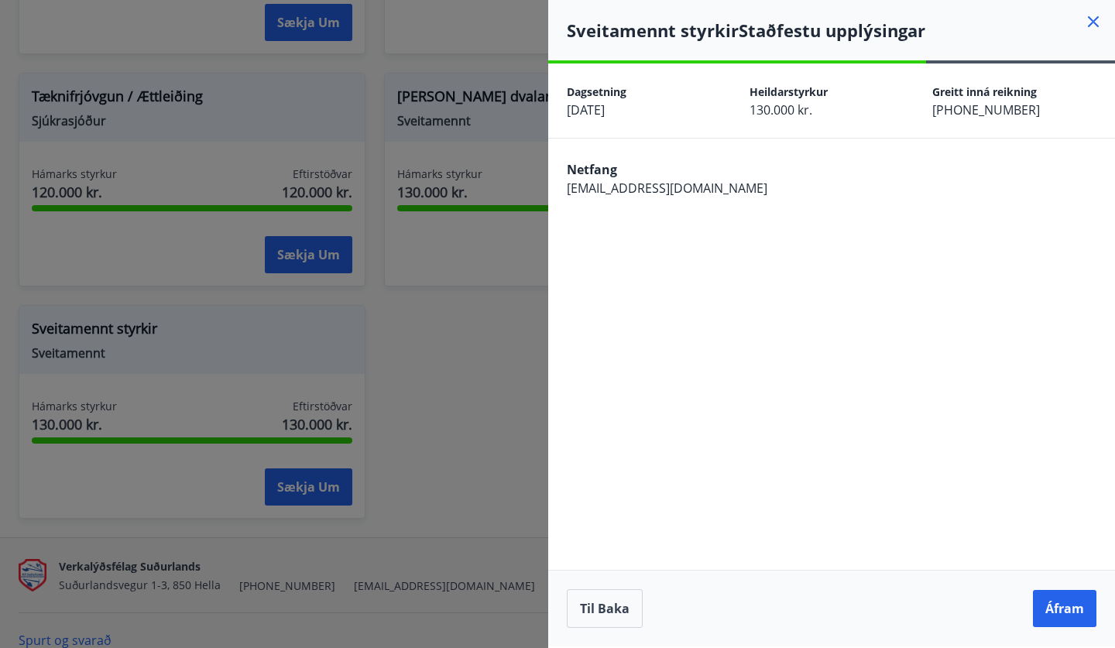
scroll to position [0, 0]
click at [1057, 605] on button "Áfram" at bounding box center [1064, 608] width 63 height 37
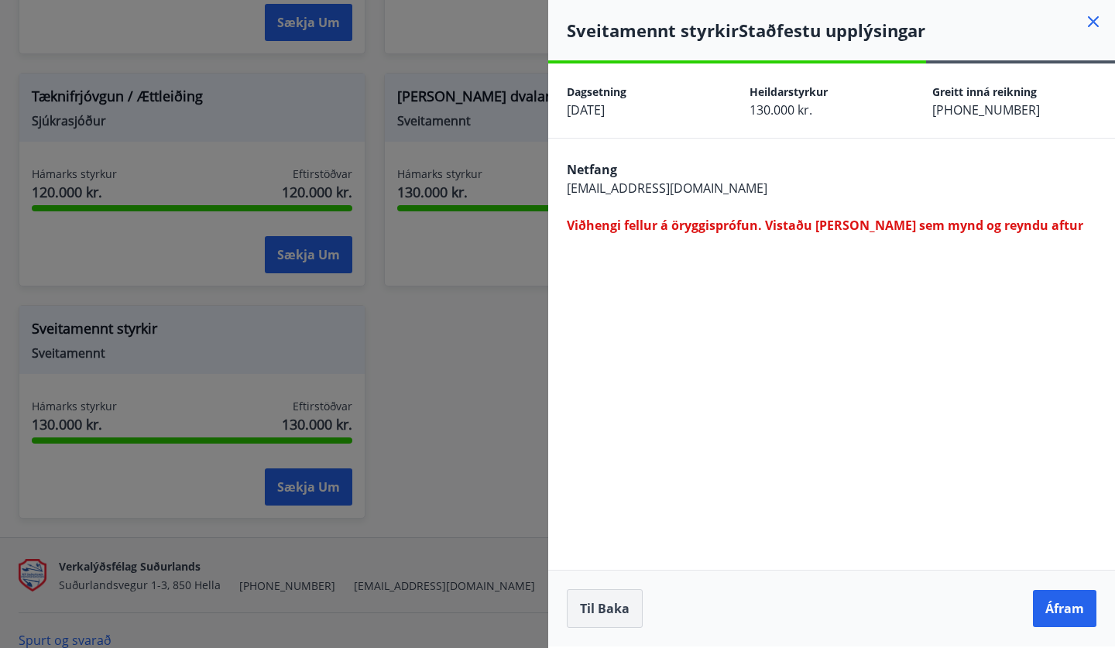
click at [613, 602] on button "Til baka" at bounding box center [605, 608] width 76 height 39
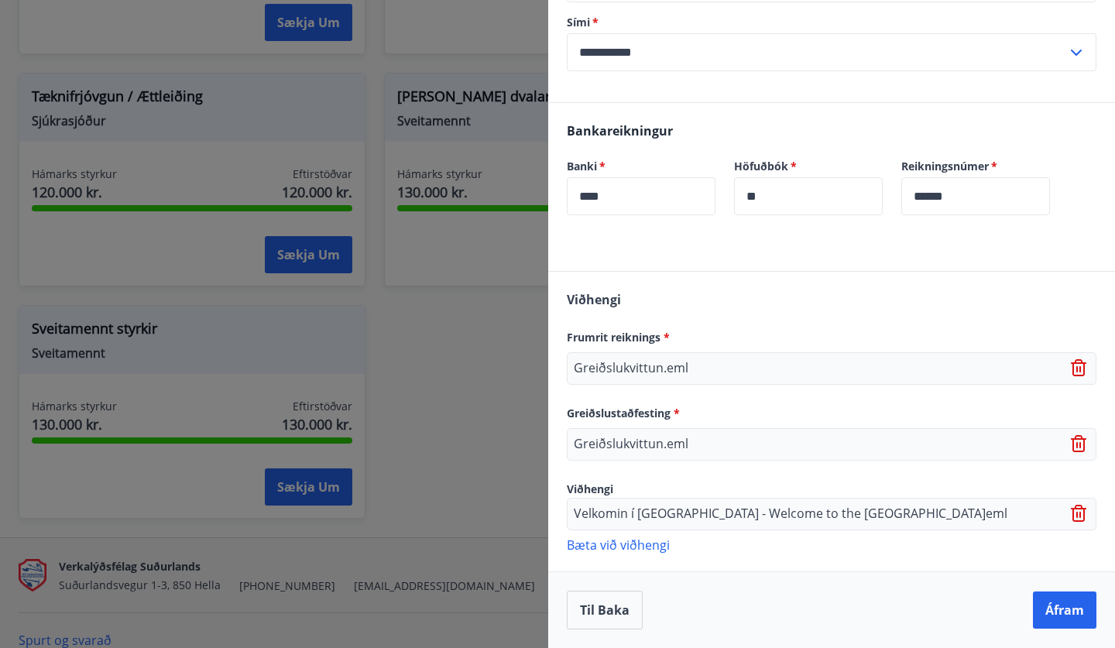
scroll to position [267, 0]
click at [1073, 369] on icon at bounding box center [1078, 367] width 15 height 17
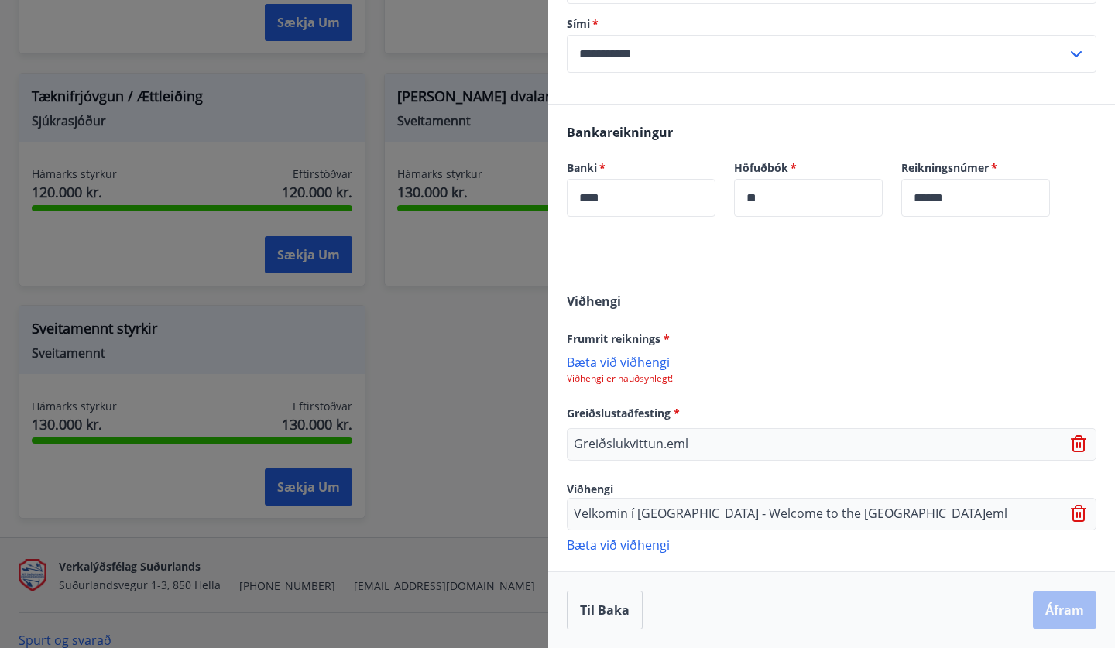
scroll to position [266, 0]
click at [1077, 445] on icon at bounding box center [1077, 445] width 2 height 6
click at [1076, 515] on icon at bounding box center [1077, 515] width 2 height 6
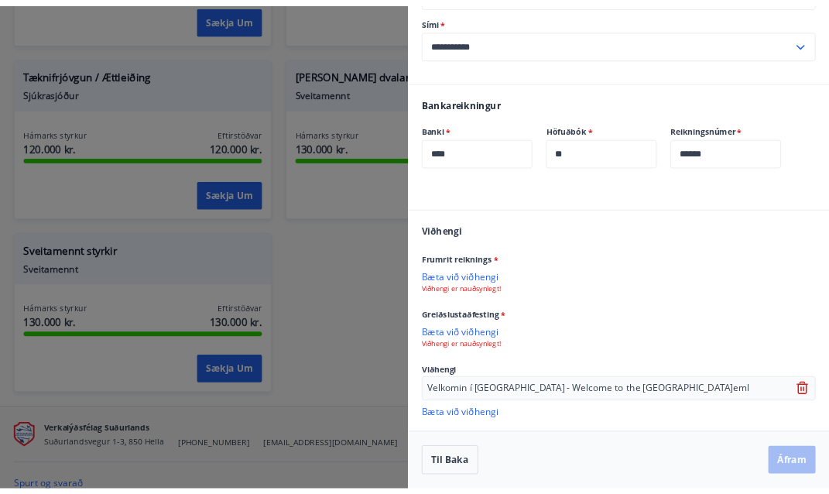
scroll to position [232, 0]
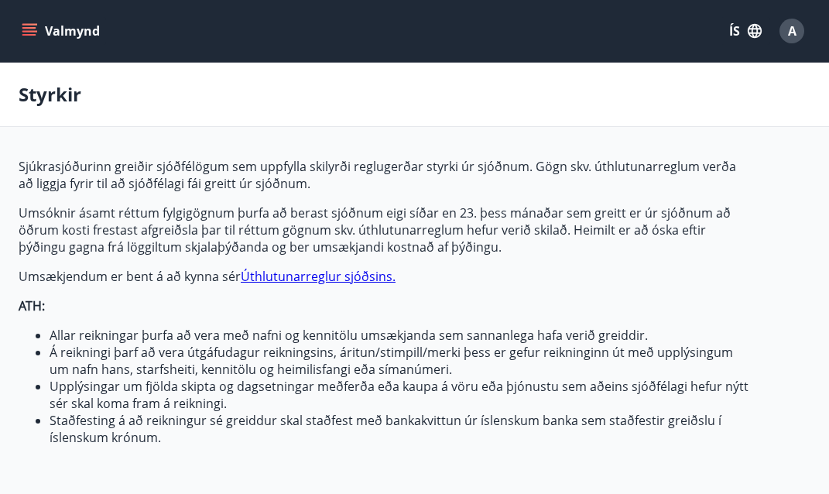
type input "***"
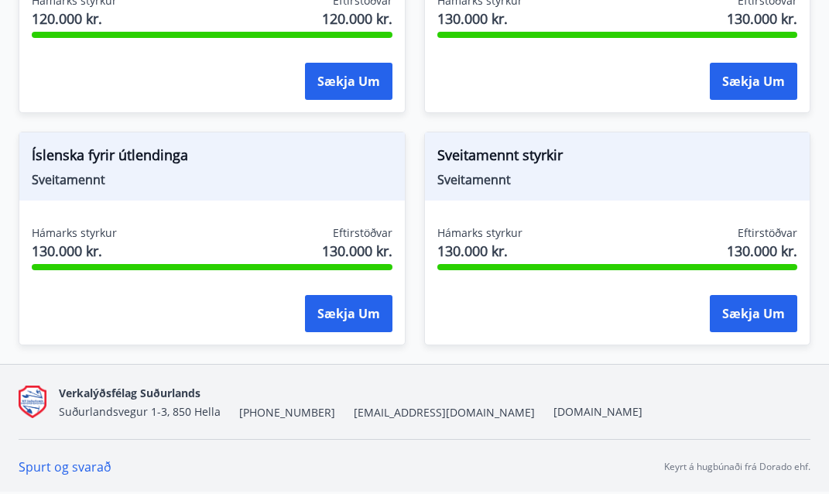
scroll to position [2095, 0]
click at [750, 319] on button "Sækja um" at bounding box center [753, 313] width 87 height 37
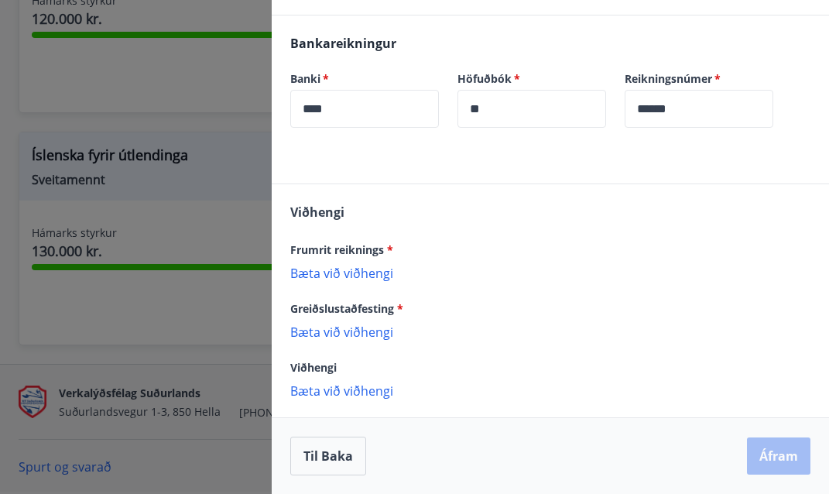
scroll to position [355, 0]
click at [338, 272] on p "Bæta við viðhengi" at bounding box center [550, 272] width 520 height 15
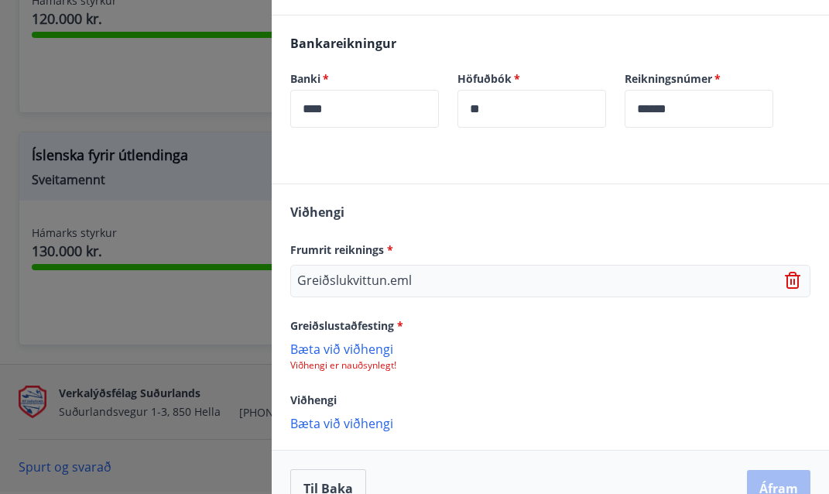
click at [363, 355] on p "Bæta við viðhengi" at bounding box center [550, 348] width 520 height 15
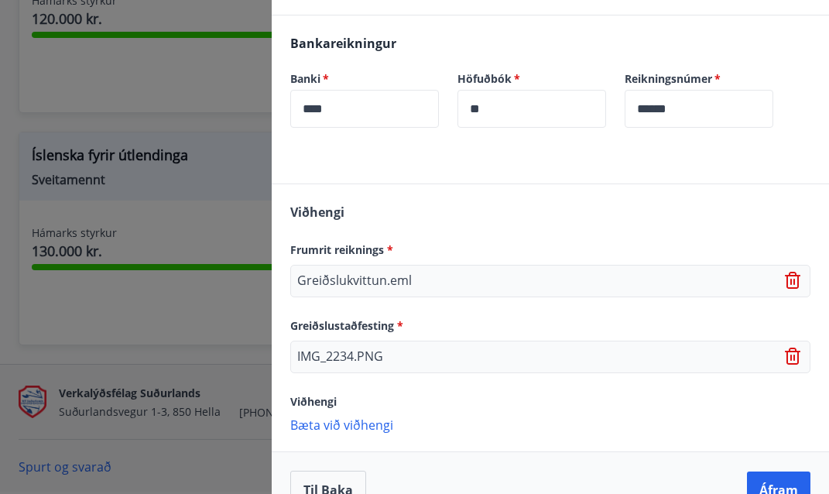
click at [334, 428] on p "Bæta við viðhengi" at bounding box center [550, 424] width 520 height 15
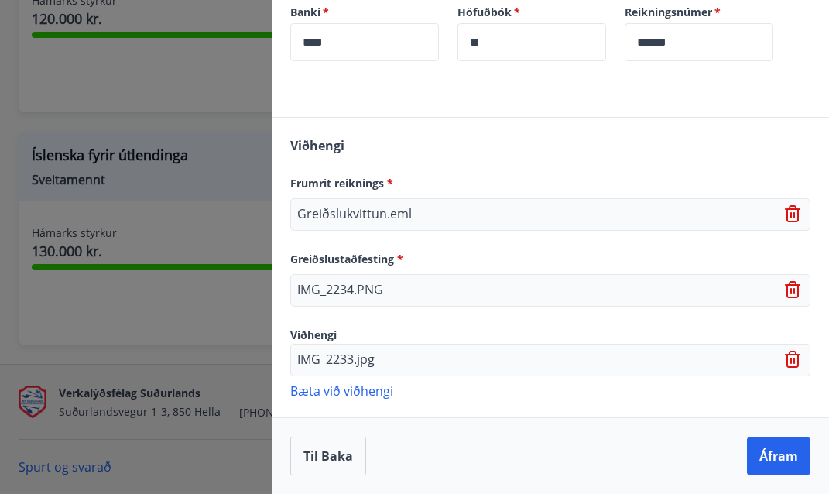
scroll to position [421, 0]
click at [787, 454] on button "Áfram" at bounding box center [778, 455] width 63 height 37
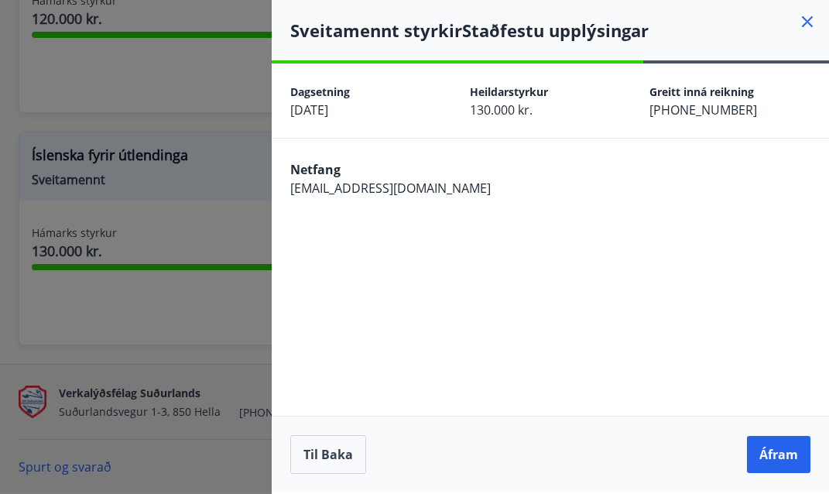
scroll to position [0, 0]
click at [316, 455] on button "Til baka" at bounding box center [328, 454] width 76 height 39
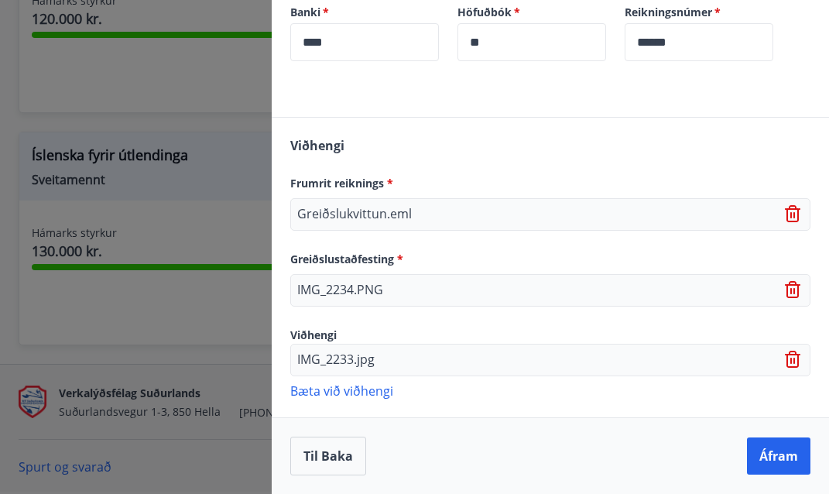
scroll to position [421, 0]
click at [760, 444] on button "Áfram" at bounding box center [778, 455] width 63 height 37
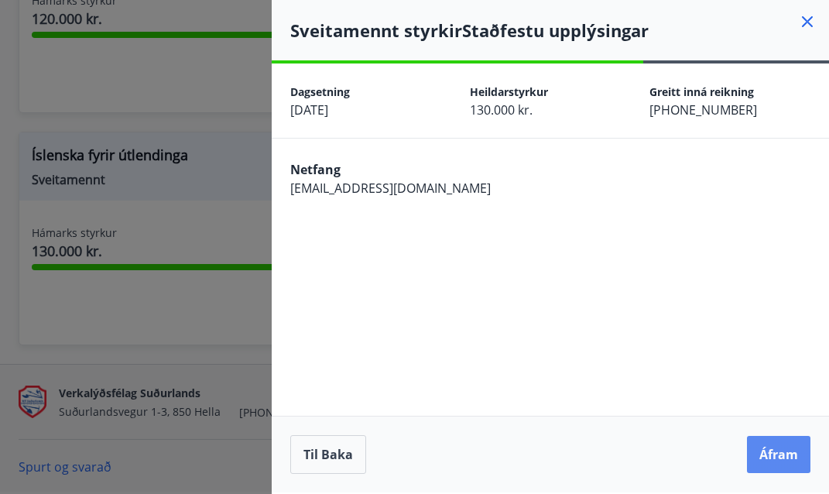
click at [790, 449] on button "Áfram" at bounding box center [778, 454] width 63 height 37
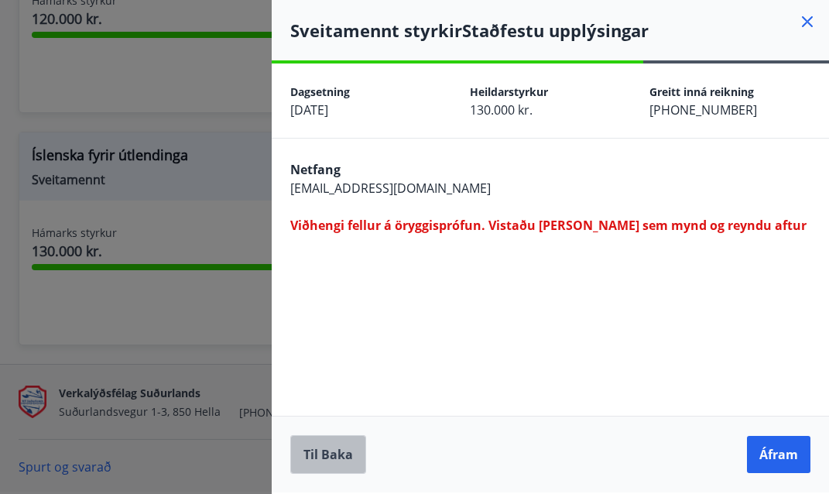
click at [352, 459] on button "Til baka" at bounding box center [328, 454] width 76 height 39
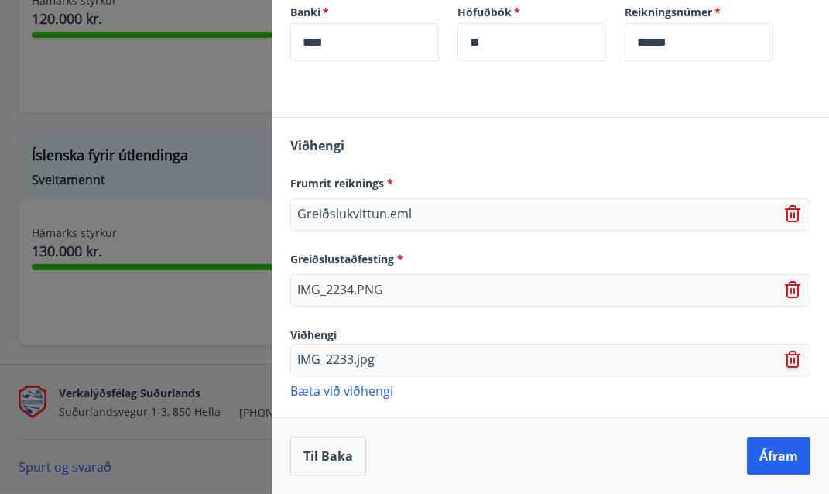
scroll to position [421, 0]
click at [482, 209] on div "Greiðslukvittun.eml" at bounding box center [550, 214] width 520 height 33
click at [795, 210] on icon at bounding box center [793, 209] width 12 height 2
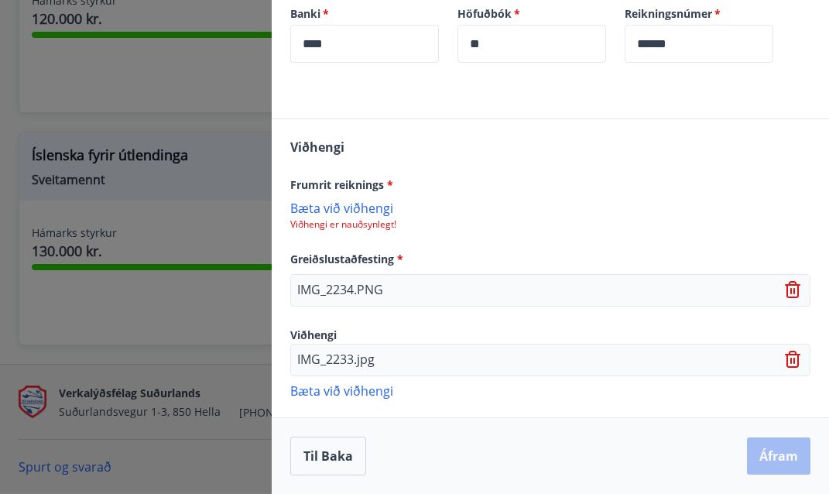
scroll to position [420, 0]
click at [352, 202] on p "Bæta við viðhengi" at bounding box center [550, 207] width 520 height 15
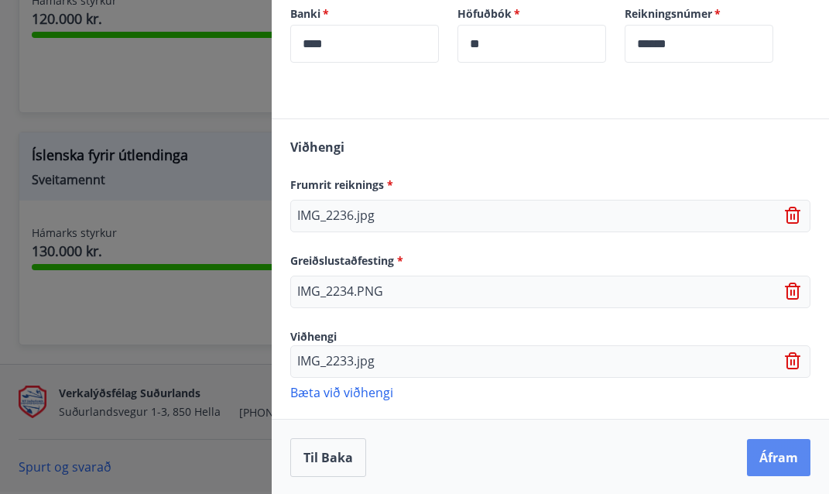
click at [790, 455] on button "Áfram" at bounding box center [778, 457] width 63 height 37
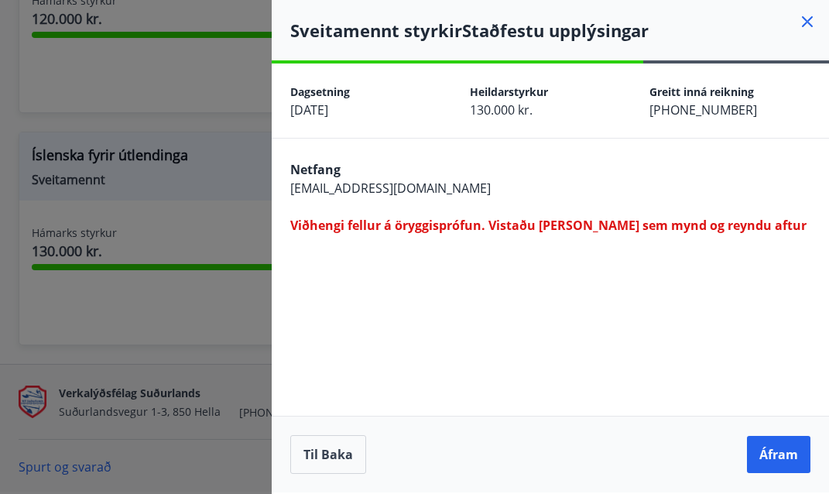
scroll to position [0, 0]
click at [314, 444] on button "Til baka" at bounding box center [328, 454] width 76 height 39
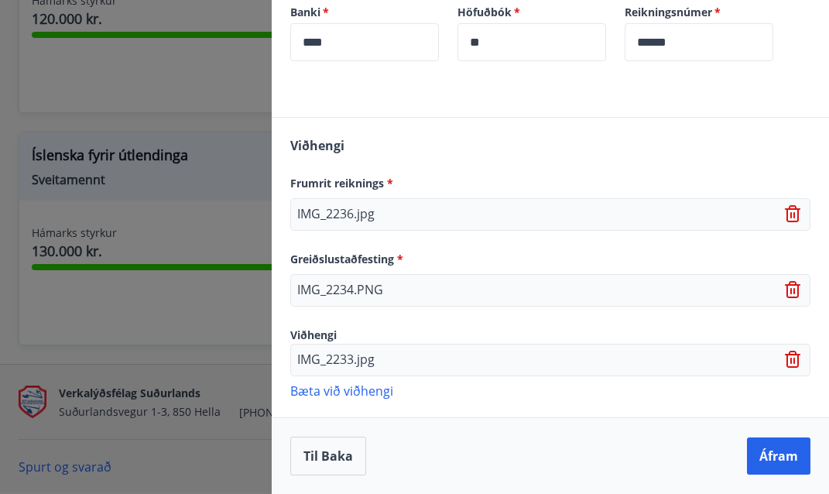
scroll to position [421, 0]
click at [770, 461] on button "Áfram" at bounding box center [778, 455] width 63 height 37
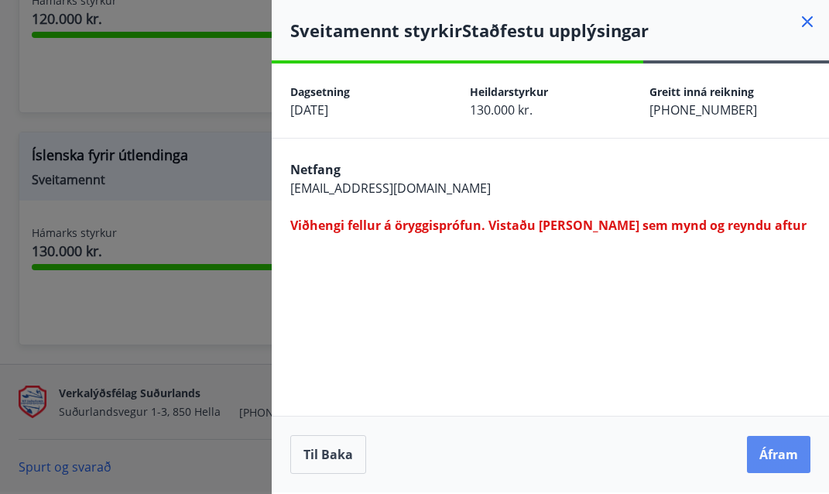
click at [770, 461] on button "Áfram" at bounding box center [778, 454] width 63 height 37
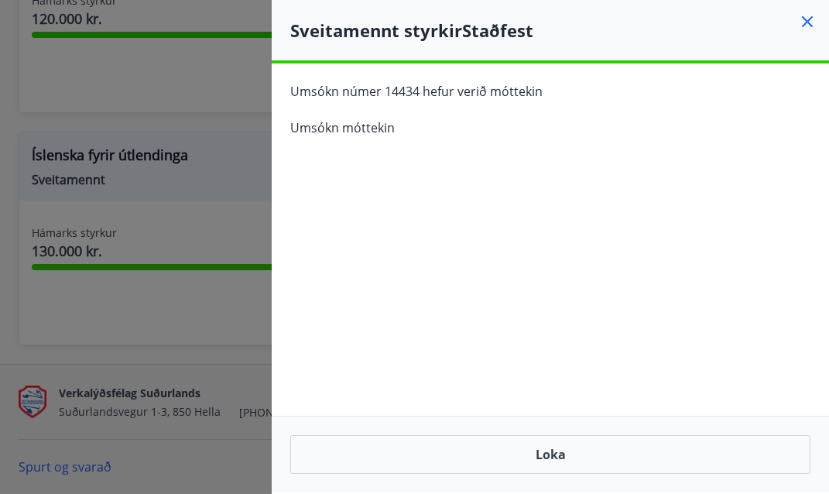
click at [808, 18] on icon at bounding box center [807, 21] width 19 height 19
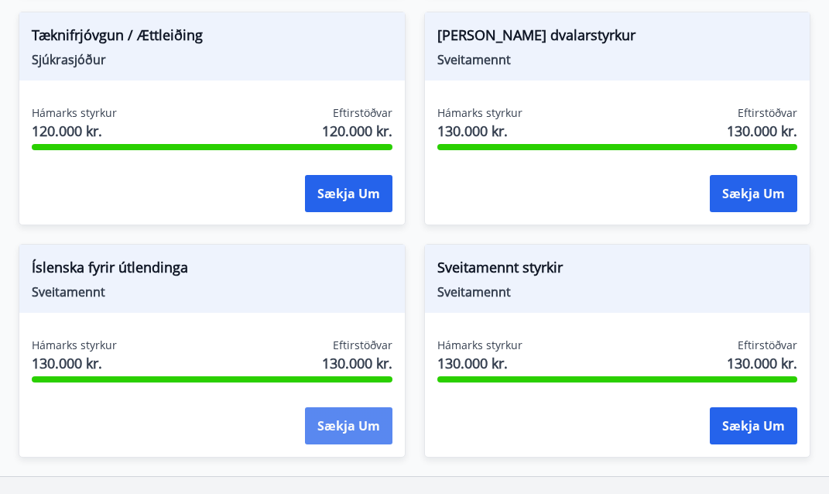
scroll to position [1973, 0]
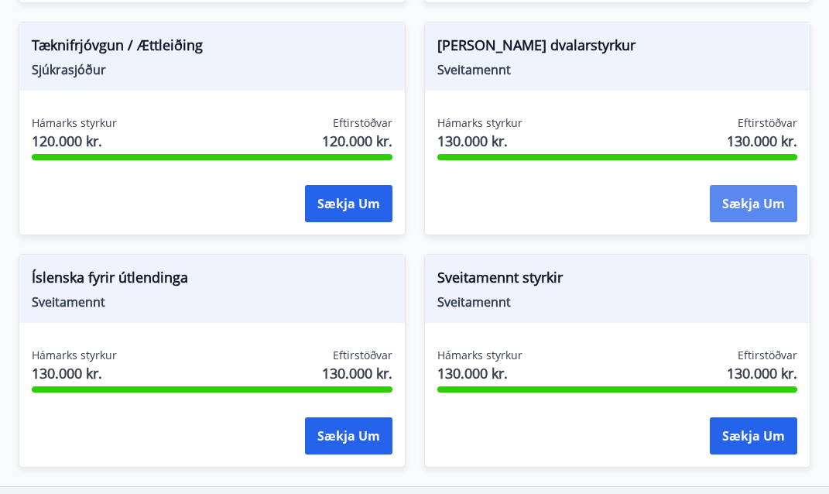
click at [738, 200] on button "Sækja um" at bounding box center [753, 203] width 87 height 37
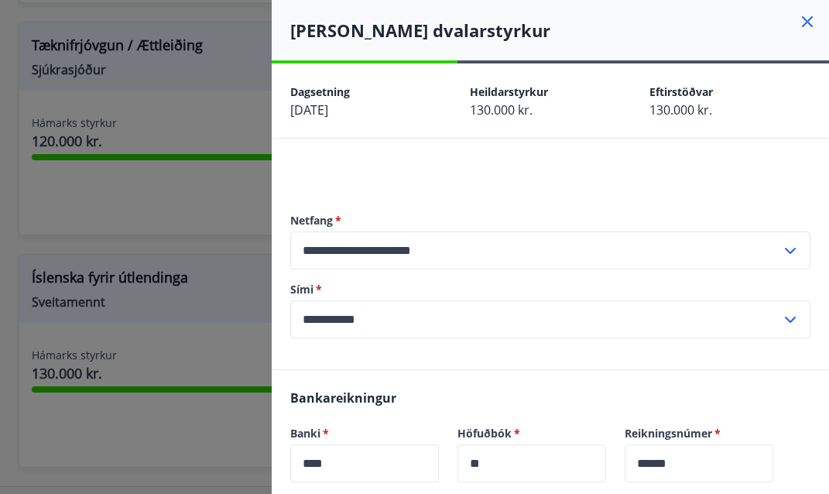
scroll to position [0, 0]
click at [808, 25] on icon at bounding box center [807, 21] width 19 height 19
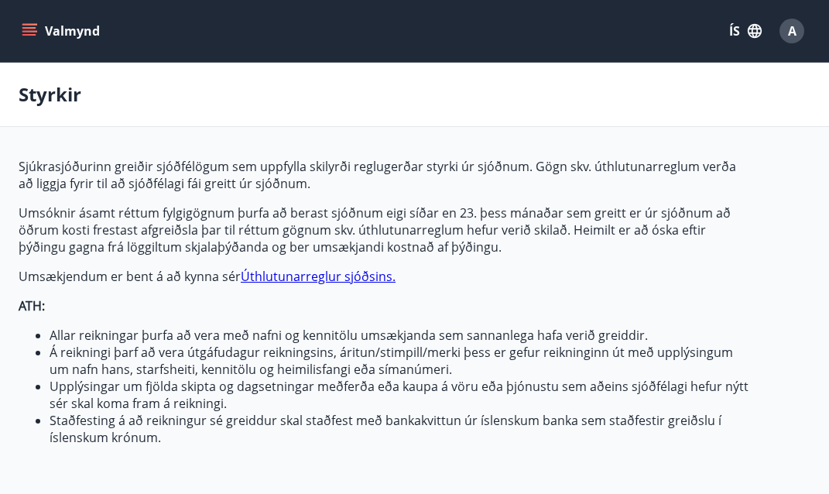
click at [57, 36] on button "Valmynd" at bounding box center [62, 31] width 87 height 28
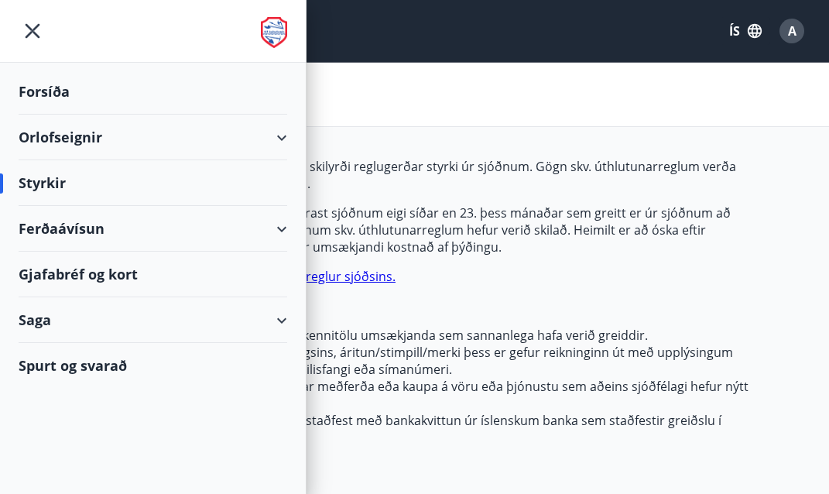
click at [33, 84] on div "Forsíða" at bounding box center [153, 92] width 269 height 46
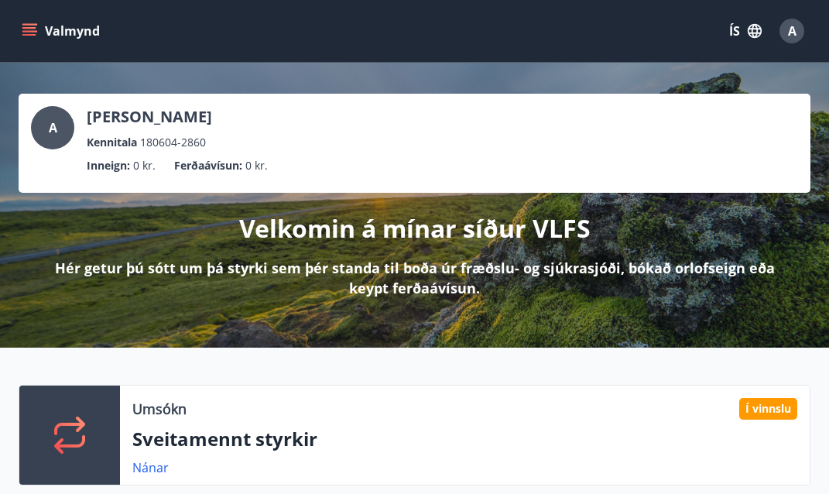
click at [29, 26] on icon "menu" at bounding box center [29, 30] width 15 height 15
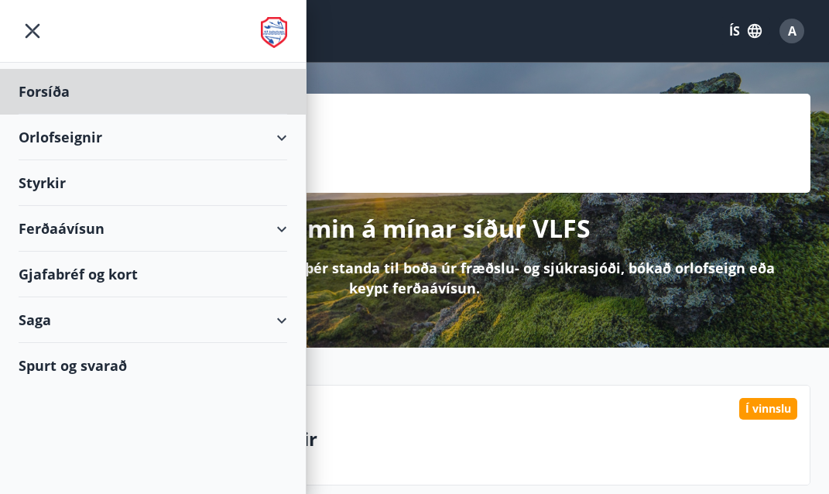
click at [53, 115] on div "Styrkir" at bounding box center [153, 92] width 269 height 46
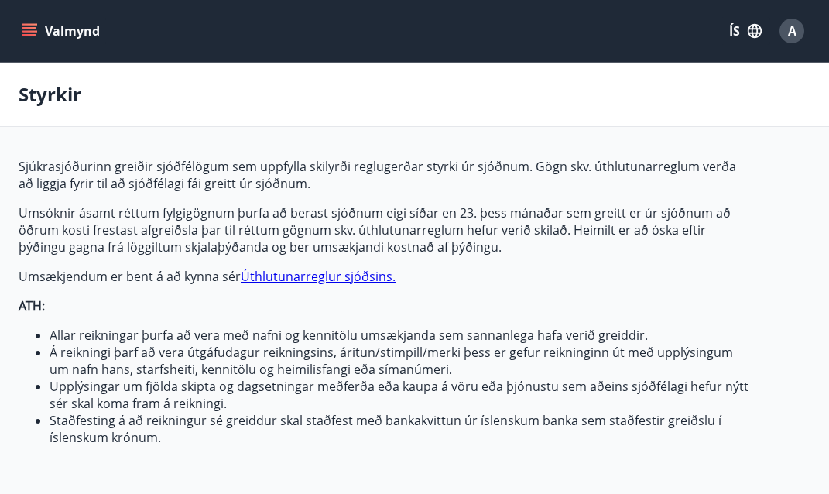
type input "***"
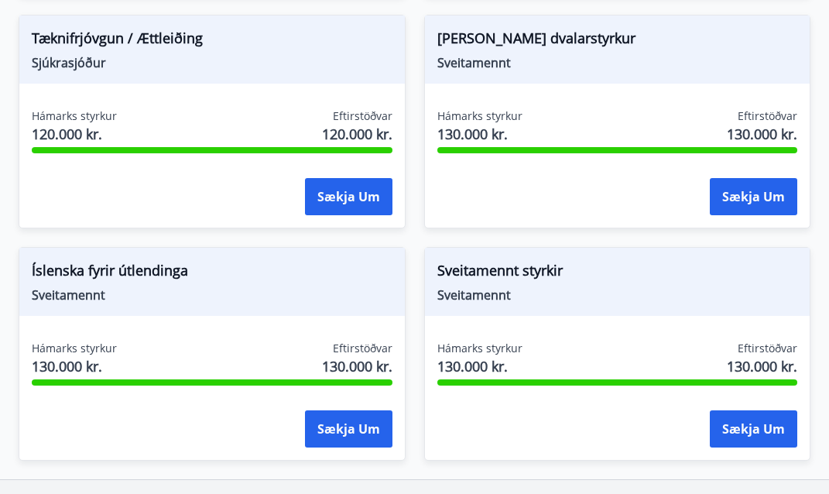
scroll to position [1975, 0]
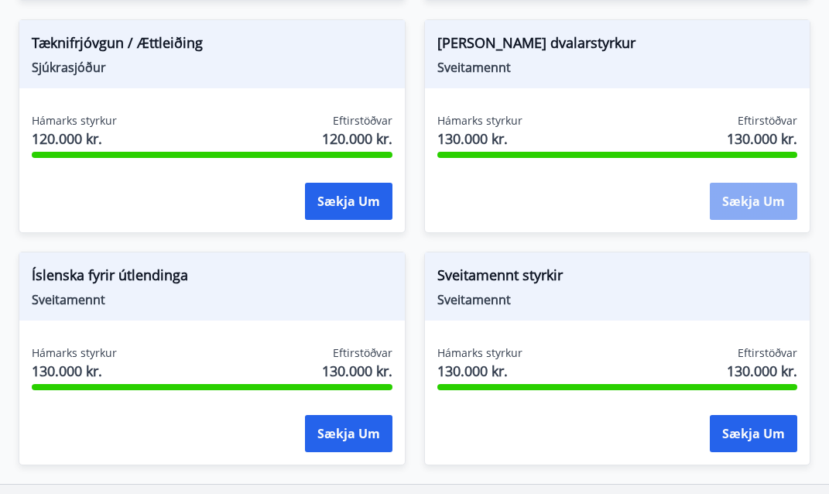
click at [744, 188] on button "Sækja um" at bounding box center [753, 201] width 87 height 37
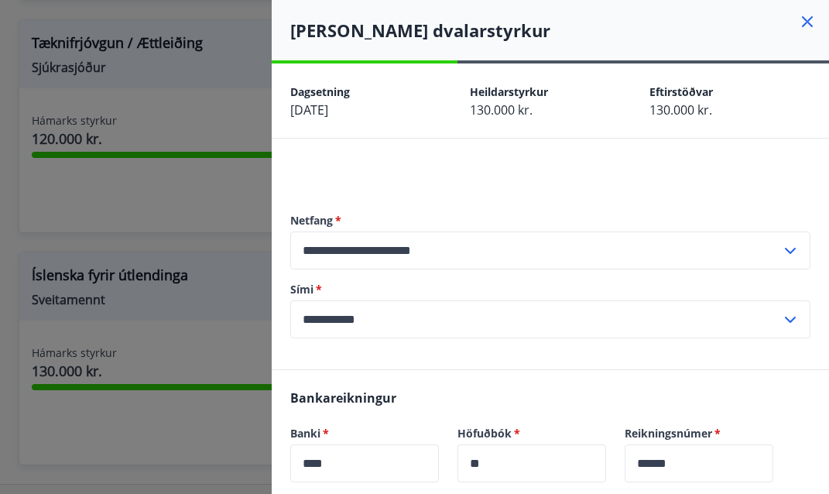
scroll to position [0, 0]
click at [807, 20] on icon at bounding box center [807, 21] width 11 height 11
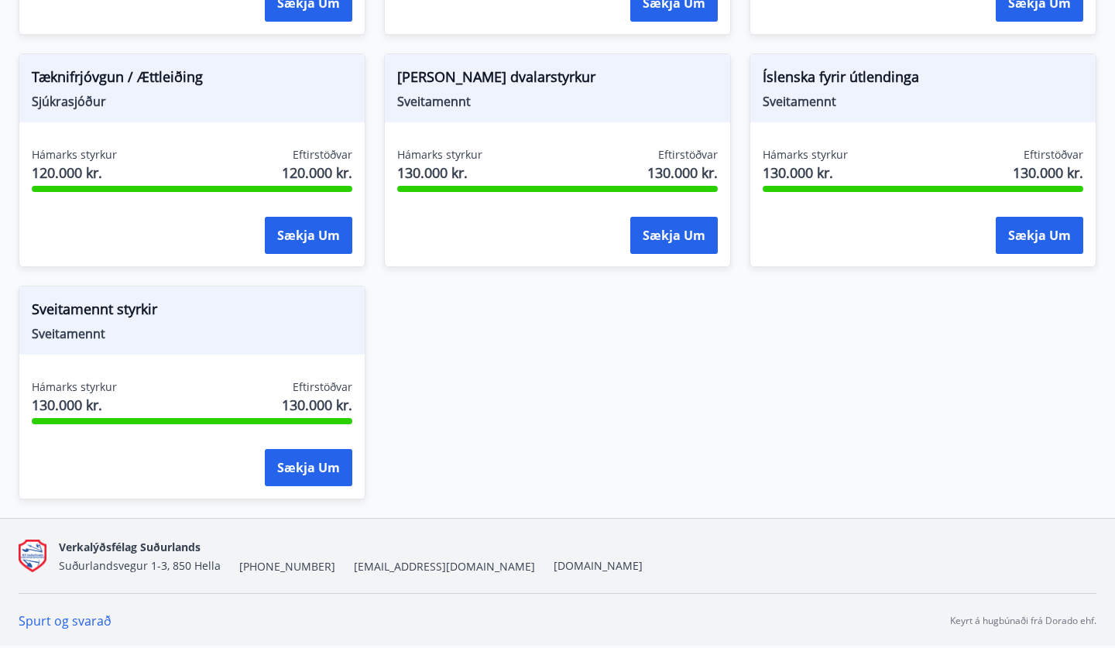
scroll to position [1497, 0]
click at [44, 312] on span "Sveitamennt styrkir" at bounding box center [192, 312] width 321 height 26
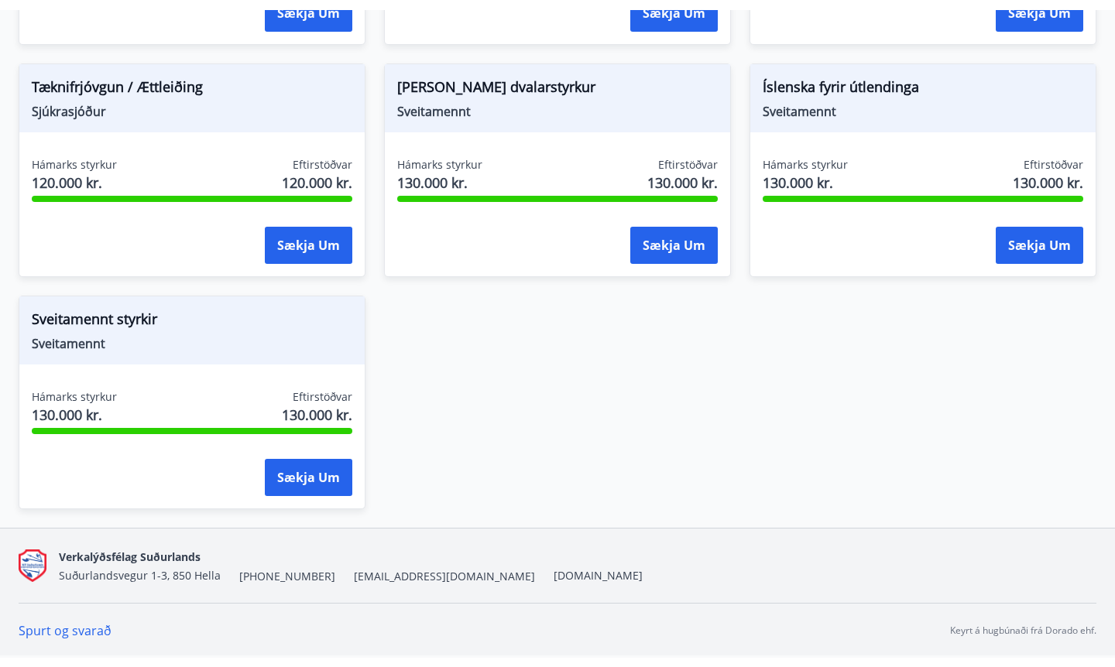
scroll to position [1477, 0]
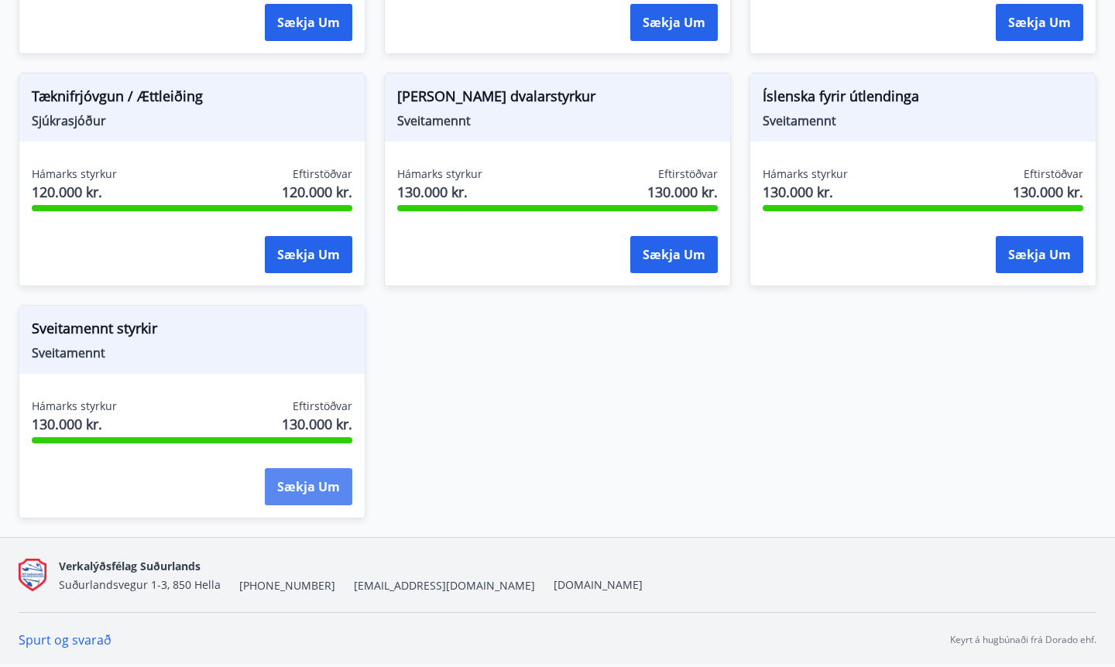
click at [297, 493] on button "Sækja um" at bounding box center [308, 486] width 87 height 37
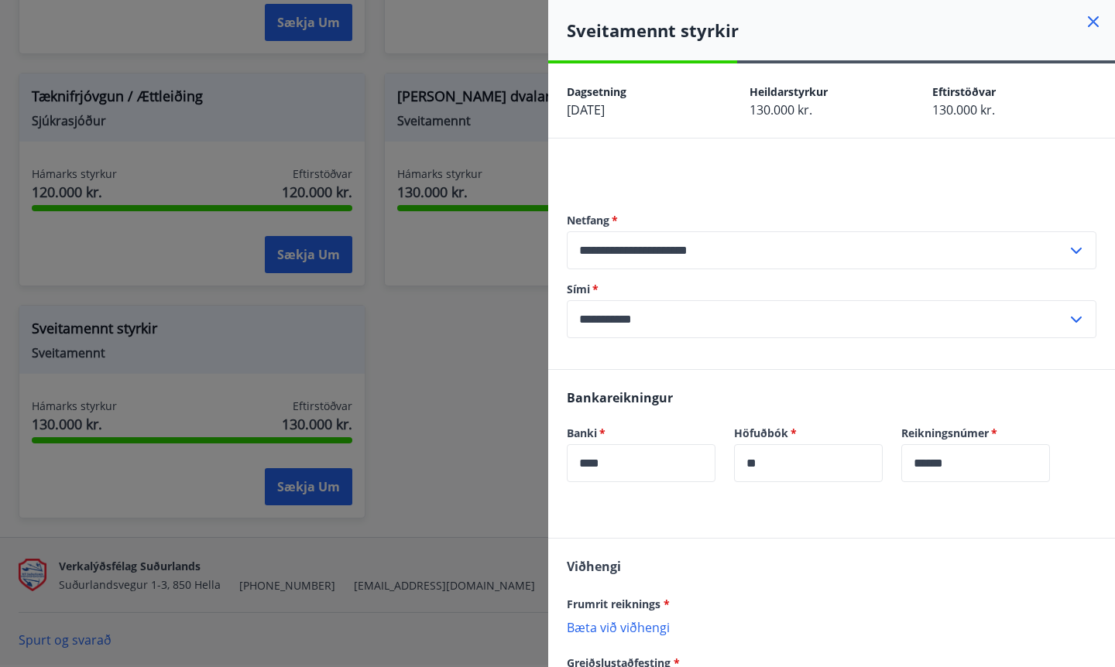
click at [828, 23] on icon at bounding box center [1093, 21] width 19 height 19
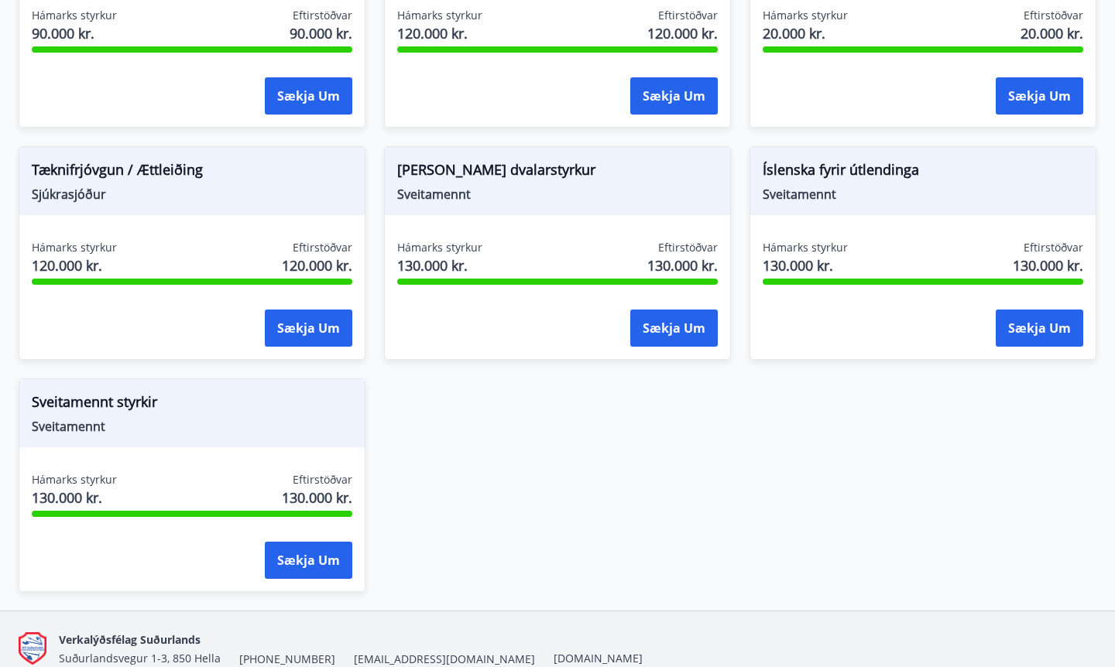
scroll to position [1405, 0]
click at [48, 399] on span "Sveitamennt styrkir" at bounding box center [192, 404] width 321 height 26
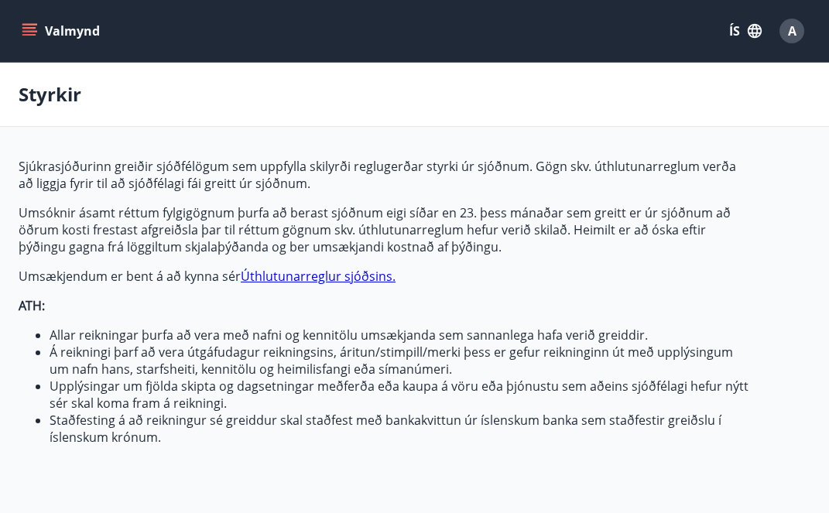
scroll to position [0, 0]
click at [32, 22] on button "Valmynd" at bounding box center [62, 31] width 87 height 28
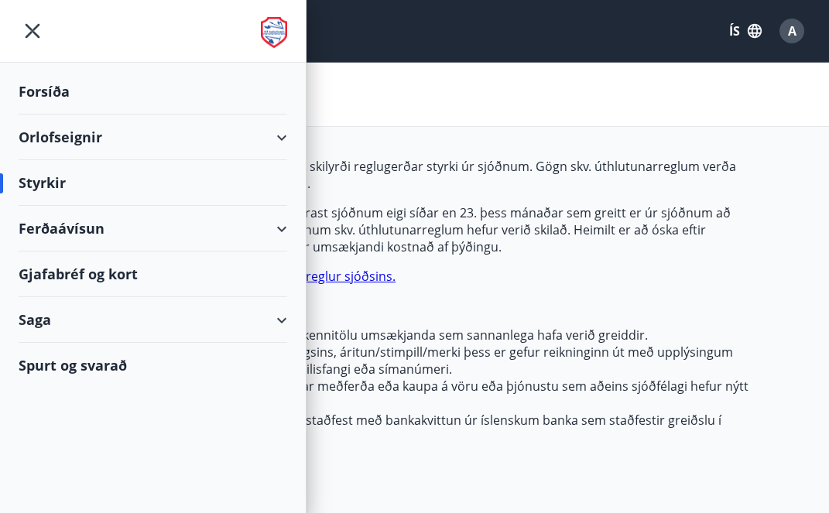
click at [52, 326] on div "Saga" at bounding box center [153, 320] width 269 height 46
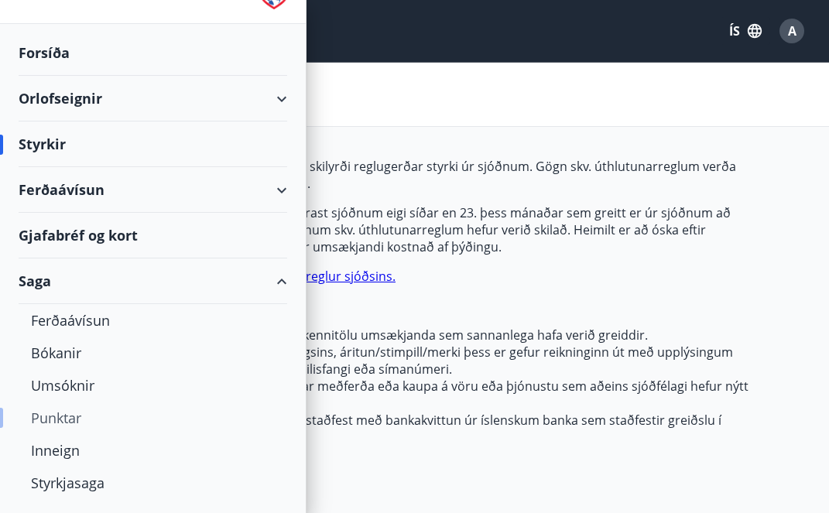
scroll to position [39, 0]
click at [61, 467] on div "Styrkjasaga" at bounding box center [153, 483] width 244 height 33
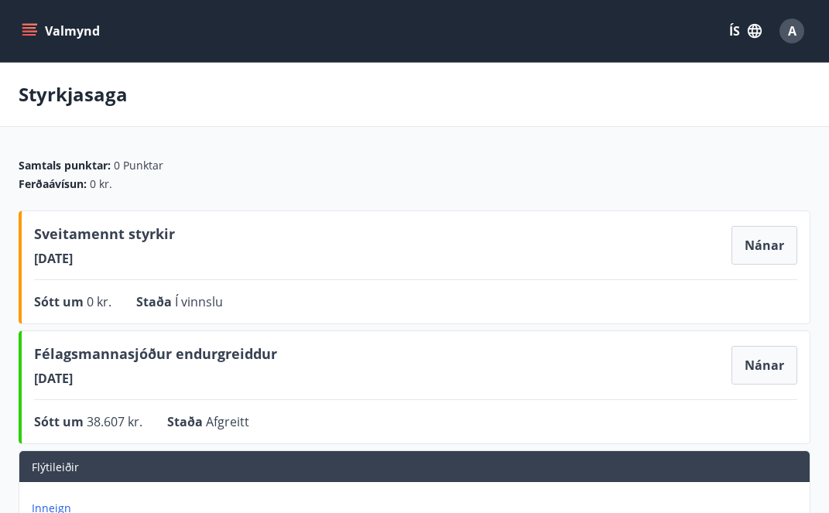
click at [39, 33] on button "Valmynd" at bounding box center [62, 31] width 87 height 28
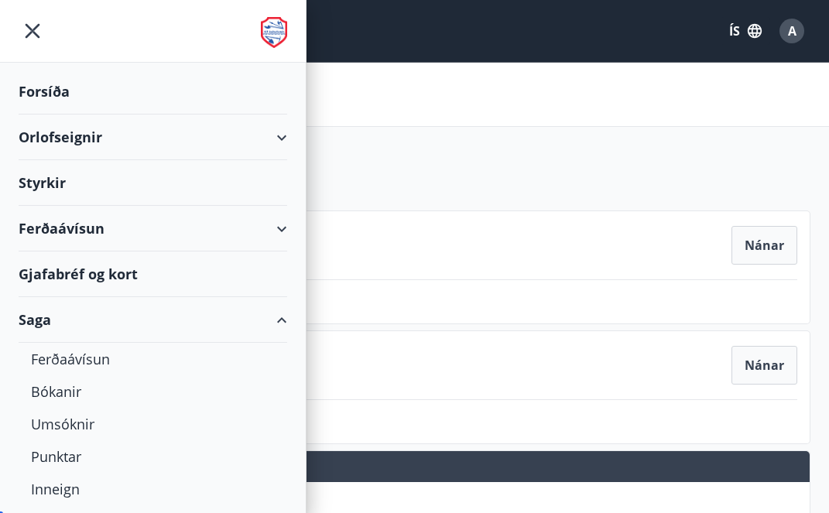
click at [23, 26] on icon "menu" at bounding box center [33, 31] width 28 height 28
